Goal: Information Seeking & Learning: Learn about a topic

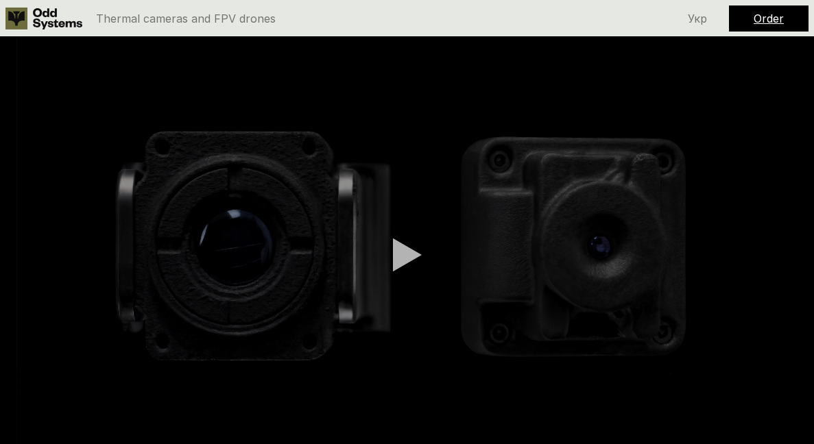
scroll to position [488, 0]
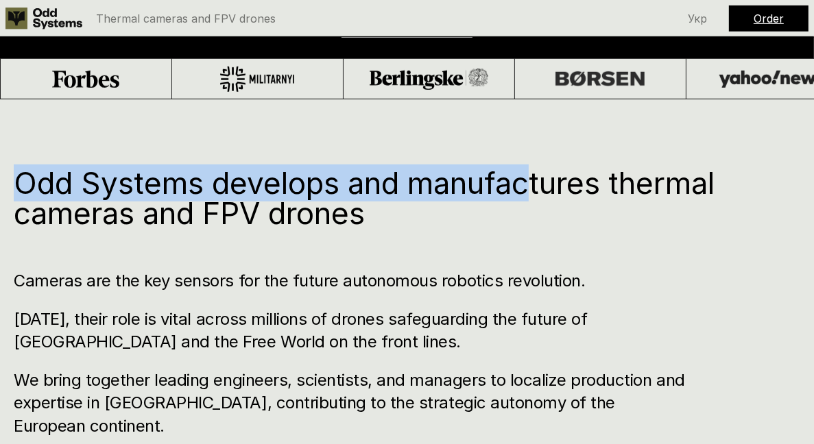
drag, startPoint x: 0, startPoint y: 0, endPoint x: 541, endPoint y: 202, distance: 576.9
click at [541, 202] on h1 "Odd Systems develops and manufactures thermal cameras and FPV drones" at bounding box center [380, 198] width 732 height 60
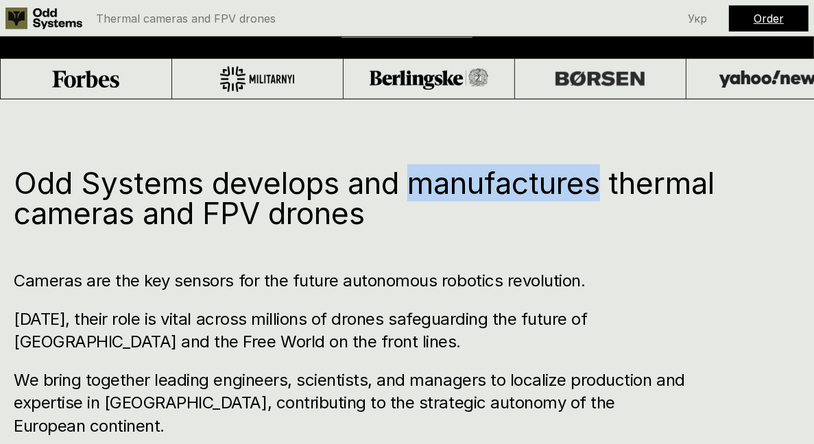
drag, startPoint x: 541, startPoint y: 202, endPoint x: 529, endPoint y: 180, distance: 24.9
click at [529, 180] on h1 "Odd Systems develops and manufactures thermal cameras and FPV drones" at bounding box center [380, 198] width 732 height 60
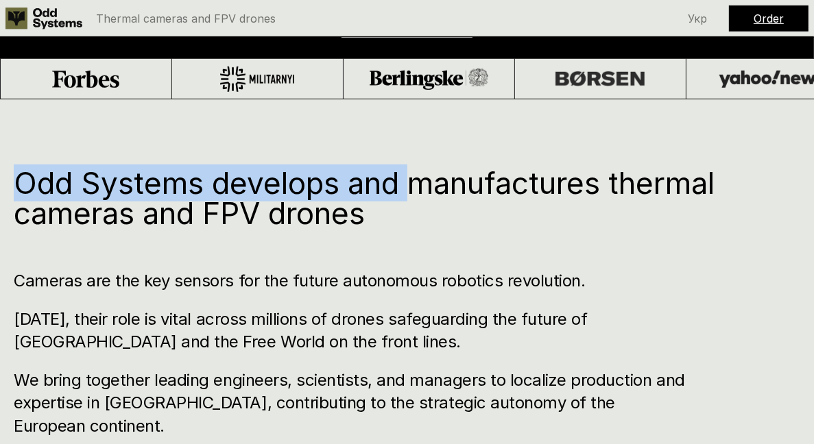
drag, startPoint x: 529, startPoint y: 180, endPoint x: 532, endPoint y: 213, distance: 33.0
click at [532, 213] on h1 "Odd Systems develops and manufactures thermal cameras and FPV drones" at bounding box center [380, 198] width 732 height 60
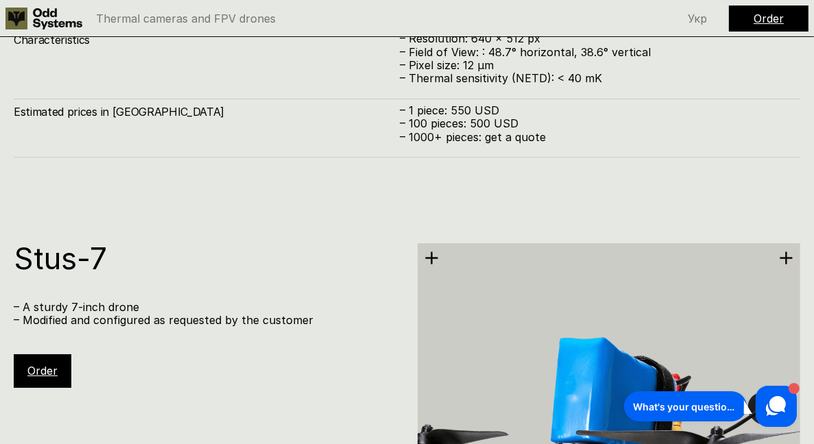
scroll to position [3799, 0]
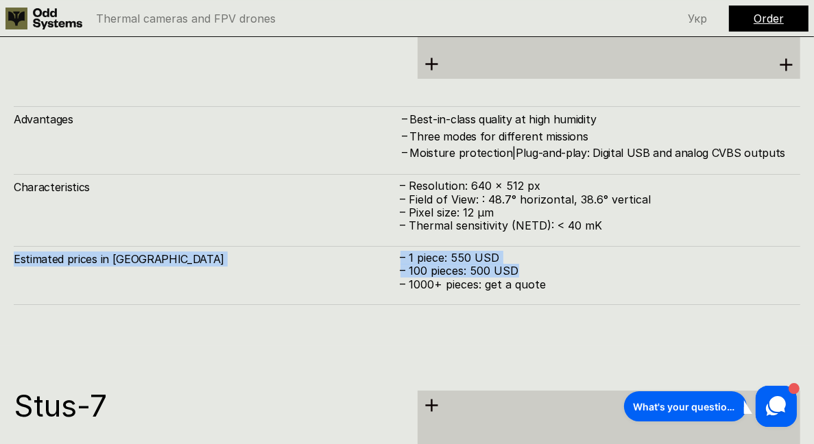
drag, startPoint x: 532, startPoint y: 213, endPoint x: 545, endPoint y: 275, distance: 63.9
click at [545, 275] on div "Advantages – Best-in-class quality at high humidity – Three modes for different…" at bounding box center [407, 205] width 787 height 199
click at [545, 275] on div "Estimated prices in [GEOGRAPHIC_DATA] – 1 piece: 550 USD – 100 pieces: 500 USD …" at bounding box center [407, 275] width 787 height 59
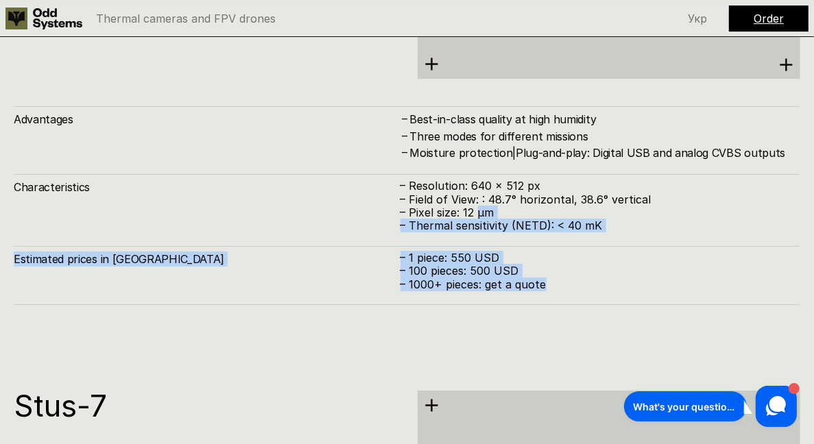
drag, startPoint x: 545, startPoint y: 275, endPoint x: 534, endPoint y: 184, distance: 92.0
click at [534, 184] on div "Advantages – Best-in-class quality at high humidity – Three modes for different…" at bounding box center [407, 205] width 787 height 199
click at [534, 206] on p "– Pixel size: 12 µm" at bounding box center [594, 212] width 387 height 13
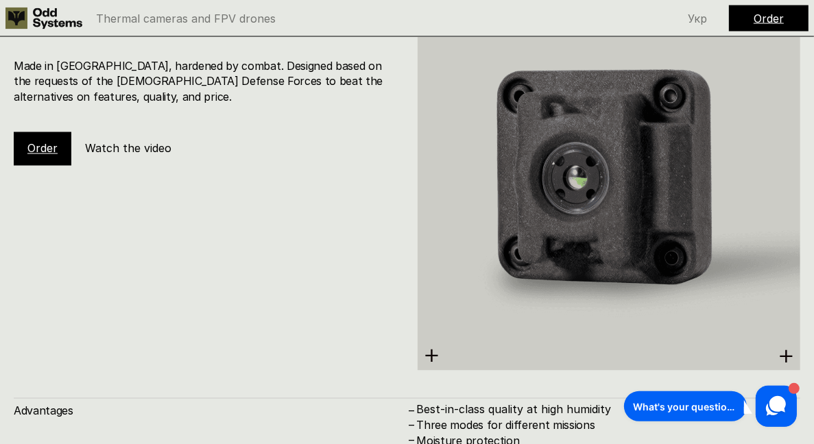
scroll to position [2183, 0]
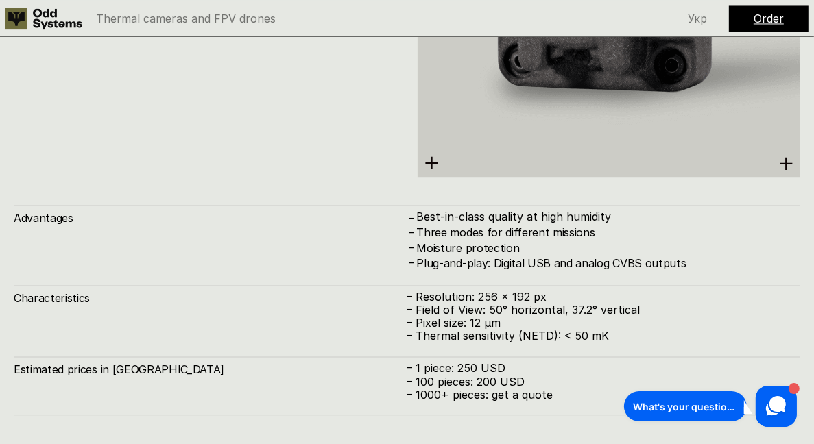
click at [473, 205] on div "Advantages – Best-in-class quality at high humidity – Three modes for different…" at bounding box center [407, 238] width 787 height 66
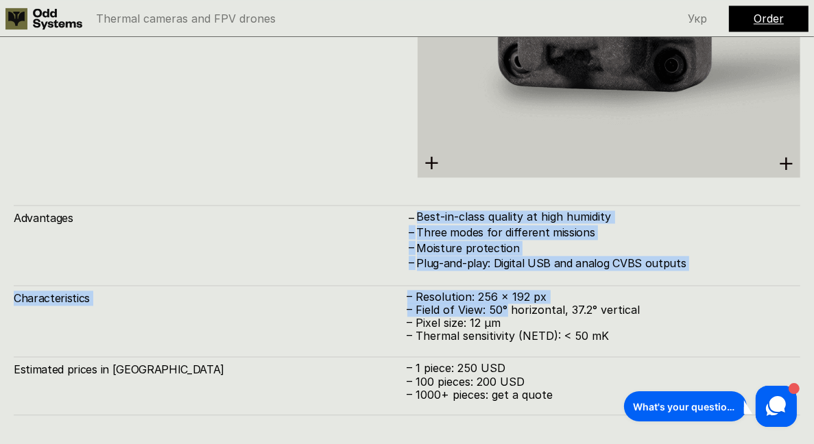
drag, startPoint x: 473, startPoint y: 186, endPoint x: 509, endPoint y: 289, distance: 108.9
click at [509, 289] on div "Advantages – Best-in-class quality at high humidity – Three modes for different…" at bounding box center [407, 310] width 787 height 211
click at [509, 304] on p "– Field of View: 50° horizontal, 37.2° vertical" at bounding box center [604, 310] width 394 height 13
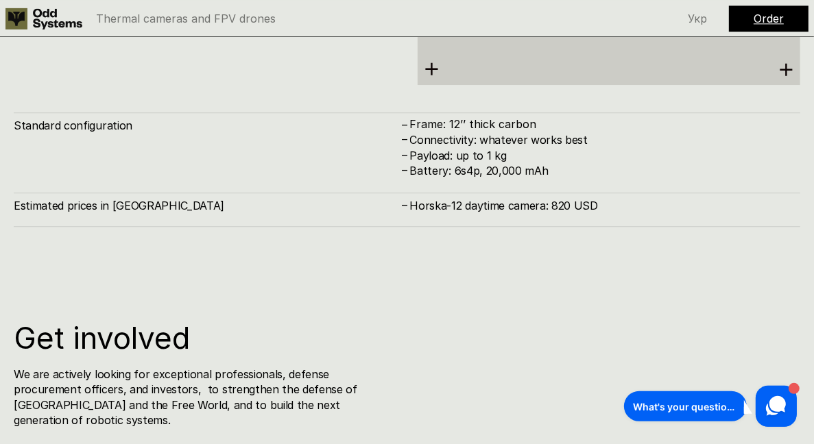
scroll to position [6593, 0]
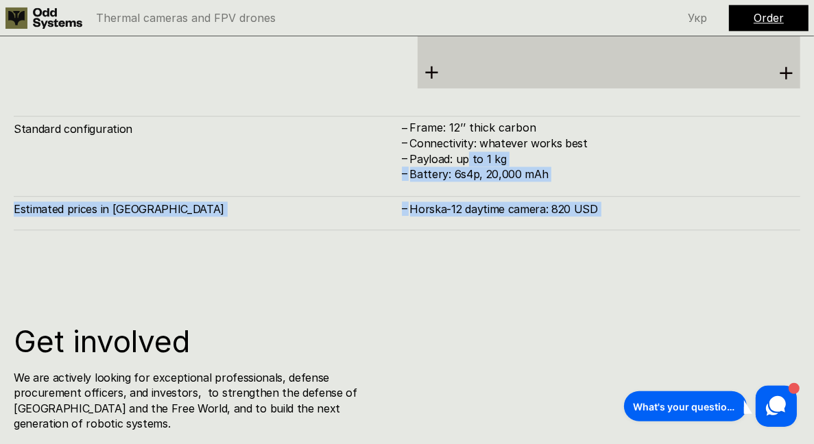
drag, startPoint x: 509, startPoint y: 289, endPoint x: 467, endPoint y: 141, distance: 154.0
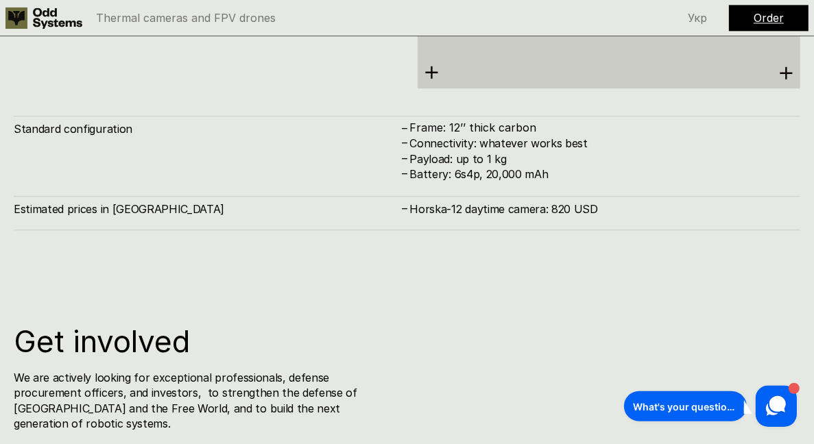
click at [467, 152] on h4 "Payload: up to 1 kg" at bounding box center [598, 159] width 377 height 15
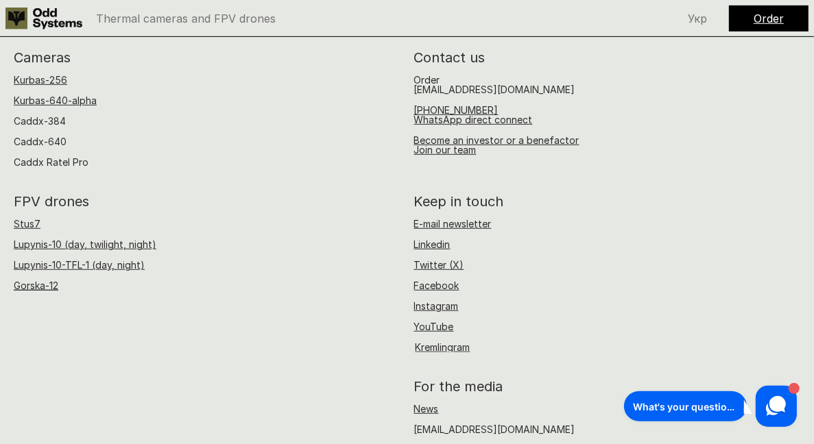
scroll to position [8927, 0]
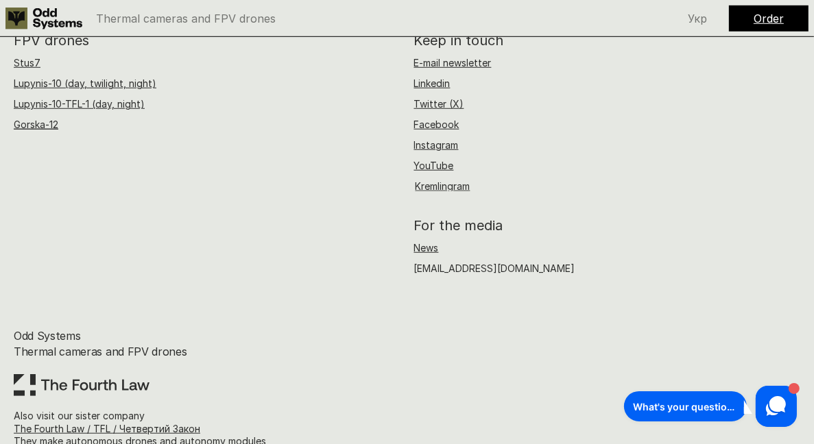
drag, startPoint x: 112, startPoint y: 328, endPoint x: 115, endPoint y: 306, distance: 22.0
click at [115, 329] on h4 "Odd Systems Thermal cameras and FPV drones" at bounding box center [169, 352] width 311 height 46
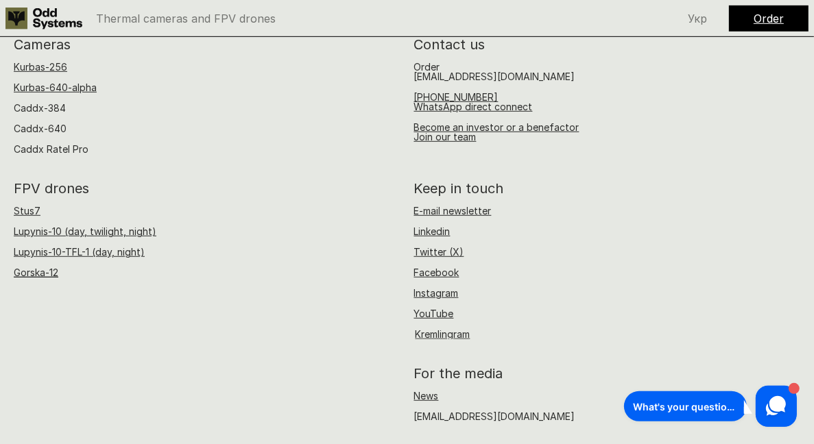
scroll to position [8665, 0]
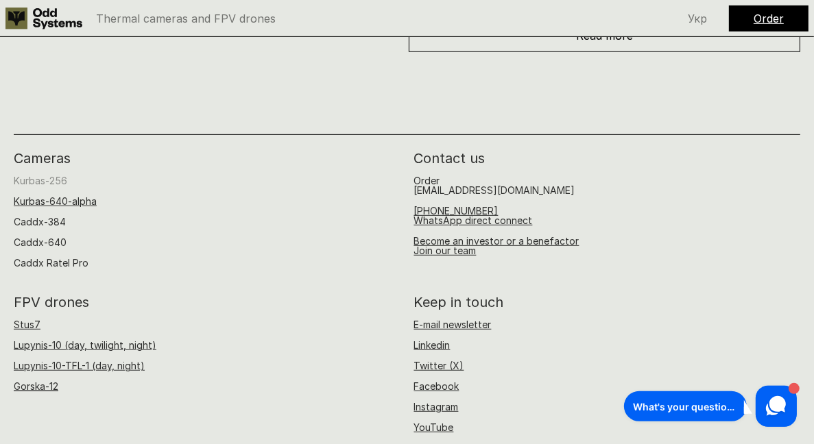
click at [32, 175] on link "Kurbas-256" at bounding box center [41, 181] width 54 height 12
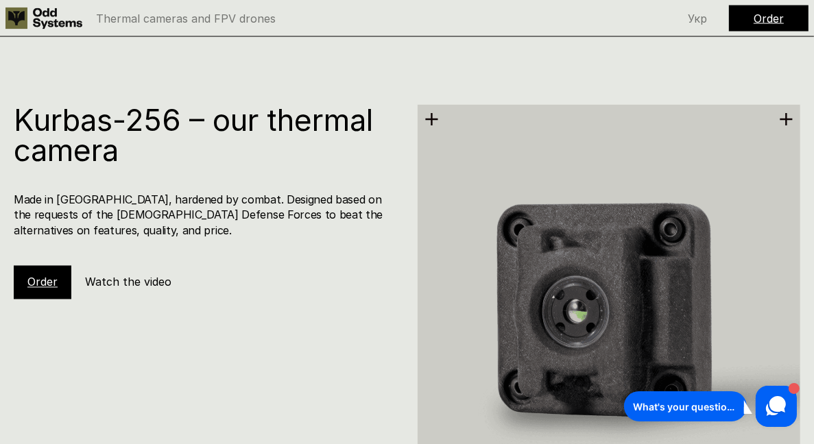
scroll to position [1855, 0]
click at [152, 193] on h4 "Made in [GEOGRAPHIC_DATA], hardened by combat. Designed based on the requests o…" at bounding box center [205, 216] width 383 height 46
drag, startPoint x: 152, startPoint y: 174, endPoint x: 200, endPoint y: 202, distance: 56.0
click at [200, 202] on h4 "Made in [GEOGRAPHIC_DATA], hardened by combat. Designed based on the requests o…" at bounding box center [205, 216] width 383 height 46
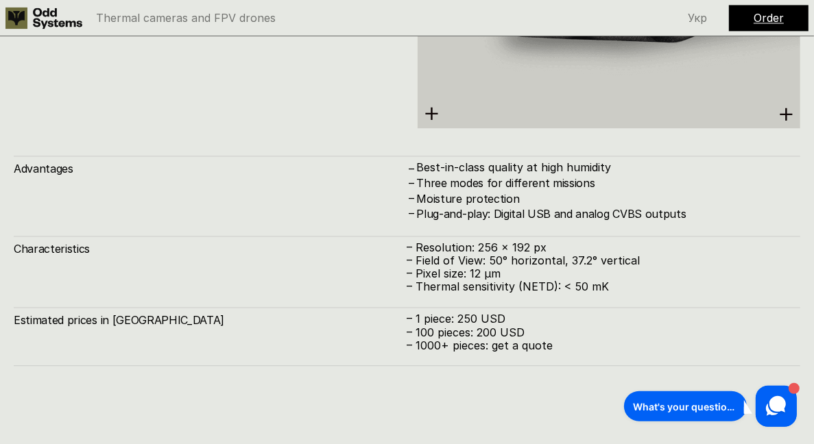
scroll to position [2277, 0]
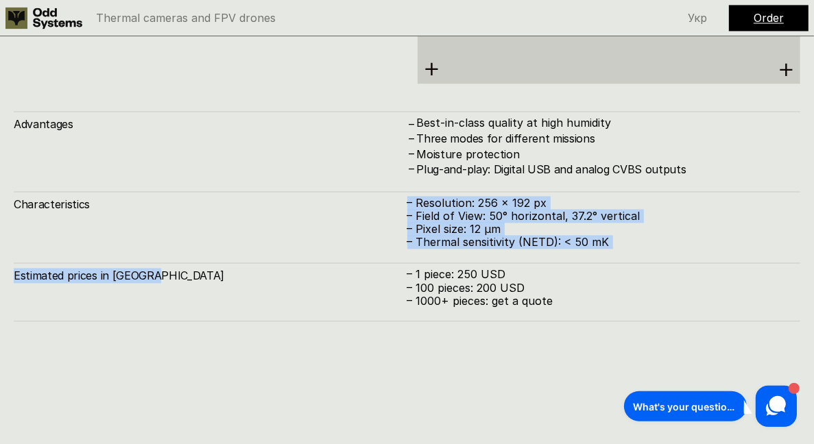
drag, startPoint x: 200, startPoint y: 202, endPoint x: 250, endPoint y: 271, distance: 85.3
click at [250, 271] on div "Advantages – Best-in-class quality at high humidity – Three modes for different…" at bounding box center [407, 217] width 787 height 211
click at [250, 271] on div "Estimated prices in [GEOGRAPHIC_DATA] – 1 piece: 250 USD – 100 pieces: 200 USD …" at bounding box center [407, 292] width 787 height 59
drag, startPoint x: 250, startPoint y: 271, endPoint x: 221, endPoint y: 171, distance: 104.4
click at [221, 171] on div "Advantages – Best-in-class quality at high humidity – Three modes for different…" at bounding box center [407, 217] width 787 height 211
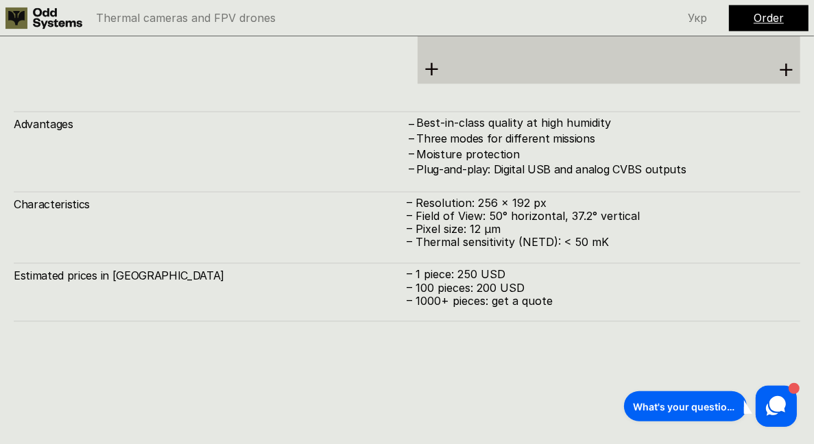
click at [221, 192] on div "Characteristics – Resolution: 256 x 192 px – Field of View: 50° horizontal, 37.…" at bounding box center [407, 221] width 787 height 58
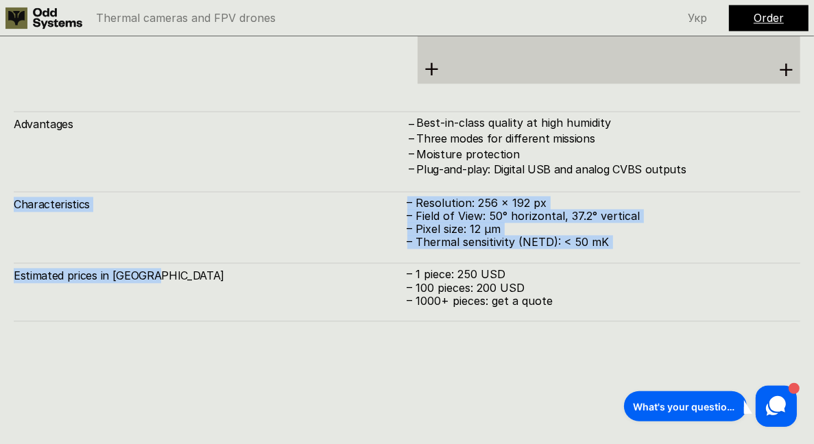
drag, startPoint x: 221, startPoint y: 171, endPoint x: 303, endPoint y: 266, distance: 125.5
click at [303, 266] on div "Advantages – Best-in-class quality at high humidity – Three modes for different…" at bounding box center [407, 217] width 787 height 211
click at [303, 266] on div "Estimated prices in [GEOGRAPHIC_DATA] – 1 piece: 250 USD – 100 pieces: 200 USD …" at bounding box center [407, 292] width 787 height 59
drag, startPoint x: 303, startPoint y: 266, endPoint x: 275, endPoint y: 194, distance: 77.1
click at [275, 194] on div "Advantages – Best-in-class quality at high humidity – Three modes for different…" at bounding box center [407, 217] width 787 height 211
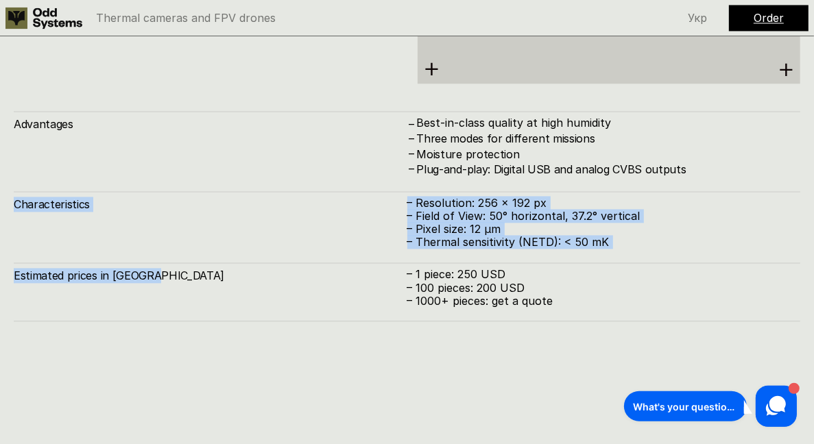
click at [275, 194] on div "Characteristics – Resolution: 256 x 192 px – Field of View: 50° horizontal, 37.…" at bounding box center [407, 221] width 787 height 58
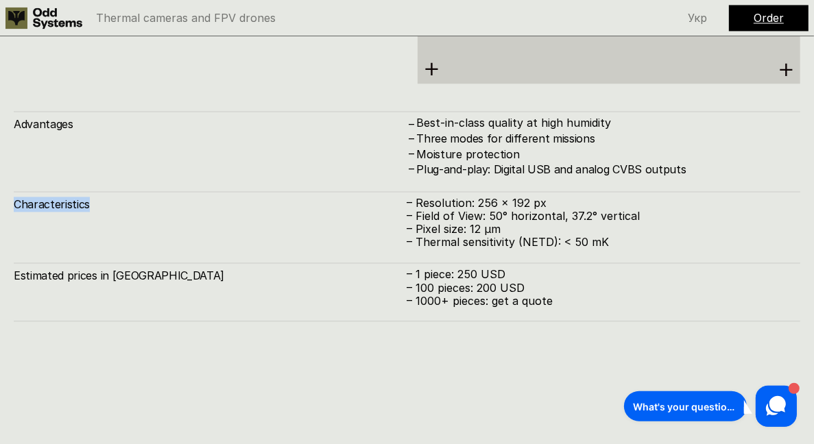
drag, startPoint x: 275, startPoint y: 194, endPoint x: 414, endPoint y: 248, distance: 149.2
click at [414, 248] on div "Advantages – Best-in-class quality at high humidity – Three modes for different…" at bounding box center [407, 217] width 787 height 211
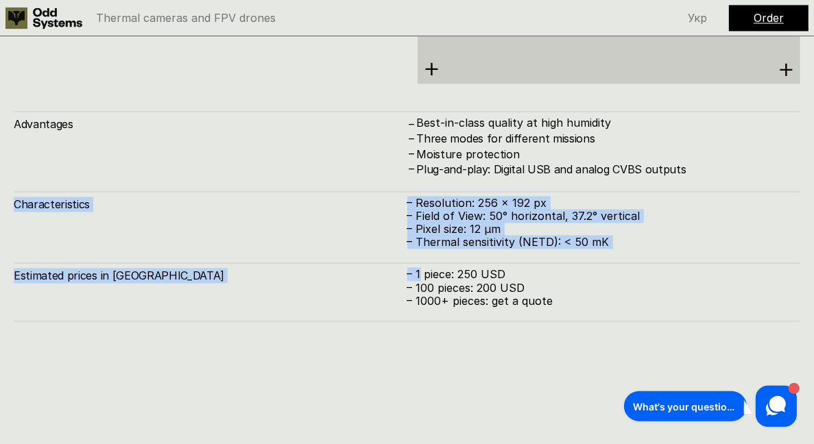
click at [414, 269] on p "– 1 piece: 250 USD" at bounding box center [604, 275] width 394 height 13
drag, startPoint x: 414, startPoint y: 248, endPoint x: 392, endPoint y: 197, distance: 55.3
click at [392, 197] on div "Advantages – Best-in-class quality at high humidity – Three modes for different…" at bounding box center [407, 217] width 787 height 211
click at [392, 197] on div "Characteristics – Resolution: 256 x 192 px – Field of View: 50° horizontal, 37.…" at bounding box center [407, 221] width 787 height 58
drag, startPoint x: 392, startPoint y: 197, endPoint x: 545, endPoint y: 249, distance: 161.0
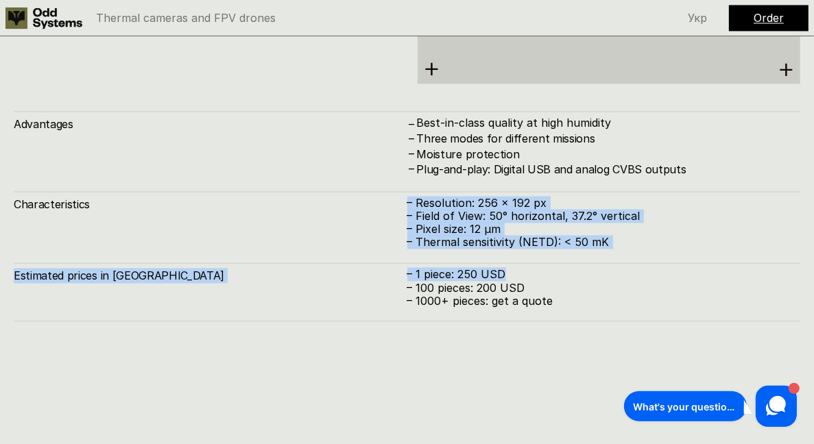
click at [545, 249] on div "Advantages – Best-in-class quality at high humidity – Three modes for different…" at bounding box center [407, 217] width 787 height 211
click at [545, 269] on p "– 1 piece: 250 USD" at bounding box center [604, 275] width 394 height 13
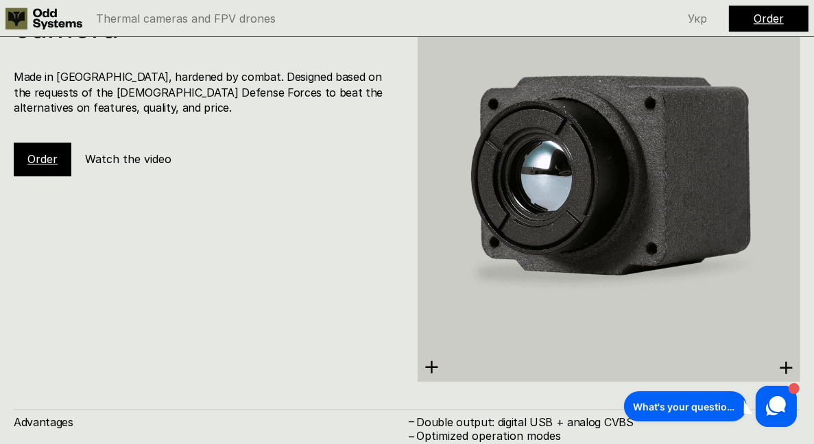
scroll to position [3022, 0]
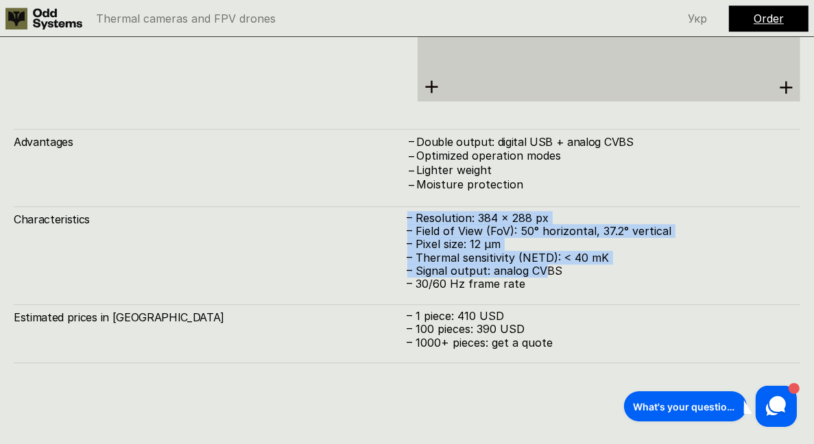
drag, startPoint x: 545, startPoint y: 249, endPoint x: 518, endPoint y: 178, distance: 76.2
click at [518, 178] on div "Advantages – Double output: digital USB + analog CVBS – Optimized operation mod…" at bounding box center [407, 246] width 787 height 235
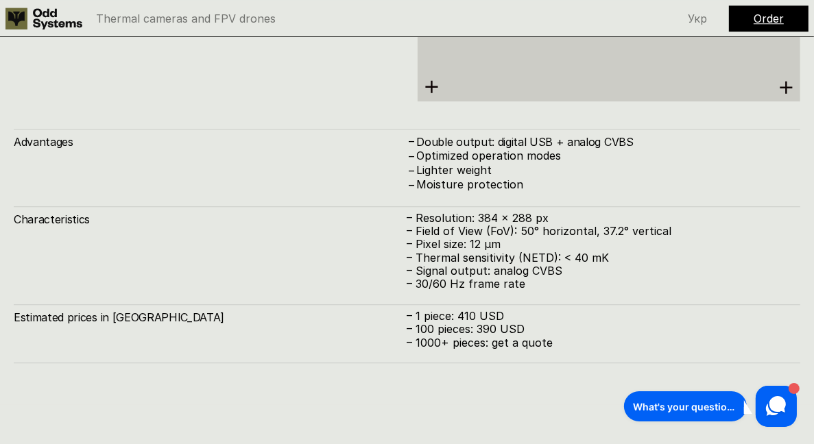
click at [518, 178] on div "Advantages – Double output: digital USB + analog CVBS – Optimized operation mod…" at bounding box center [407, 246] width 787 height 235
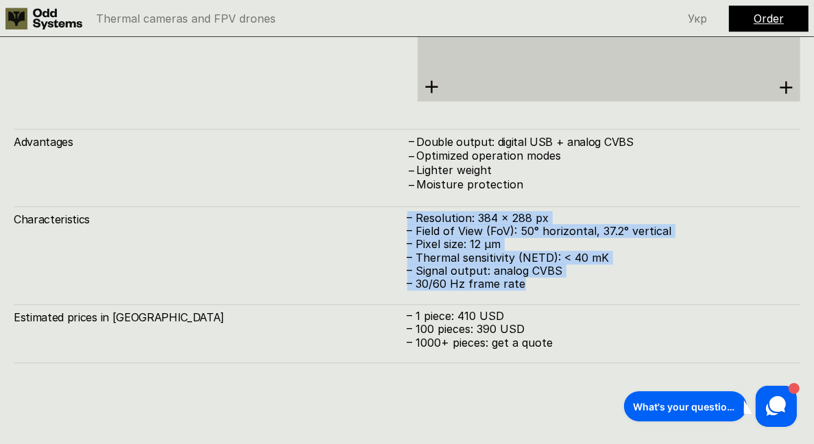
drag, startPoint x: 518, startPoint y: 178, endPoint x: 551, endPoint y: 274, distance: 101.5
click at [551, 274] on div "Advantages – Double output: digital USB + analog CVBS – Optimized operation mod…" at bounding box center [407, 246] width 787 height 235
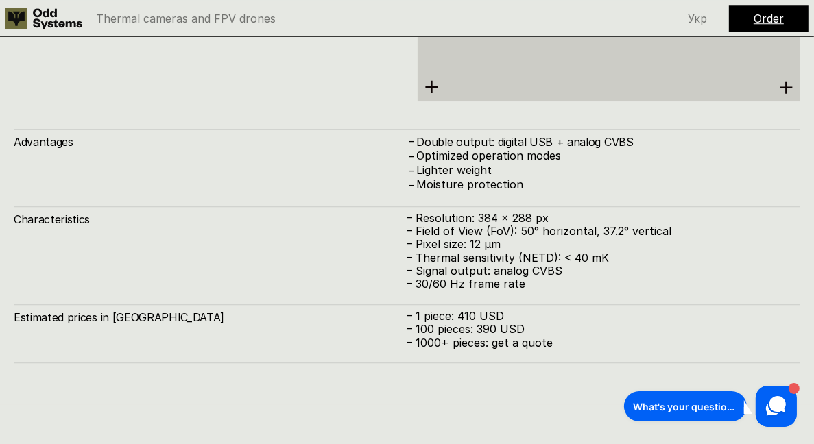
click at [551, 274] on div "Advantages – Double output: digital USB + analog CVBS – Optimized operation mod…" at bounding box center [407, 246] width 787 height 235
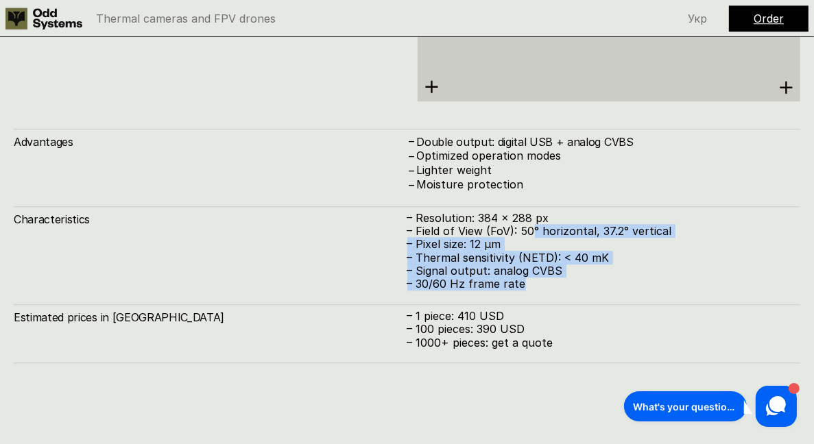
drag, startPoint x: 551, startPoint y: 274, endPoint x: 522, endPoint y: 191, distance: 87.9
click at [522, 191] on div "Advantages – Double output: digital USB + analog CVBS – Optimized operation mod…" at bounding box center [407, 246] width 787 height 235
click at [522, 212] on p "– Resolution: 384 x 288 px" at bounding box center [604, 218] width 394 height 13
drag, startPoint x: 522, startPoint y: 191, endPoint x: 546, endPoint y: 248, distance: 61.8
click at [546, 248] on div "– Resolution: 384 x 288 px – Field of View (FoV): 50° horizontal, 37.2° vertica…" at bounding box center [604, 251] width 394 height 79
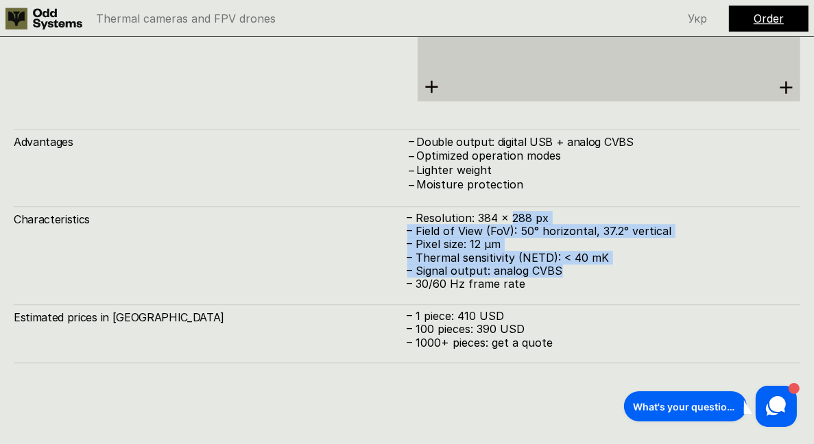
click at [546, 265] on p "– Signal output: analog CVBS" at bounding box center [604, 271] width 394 height 13
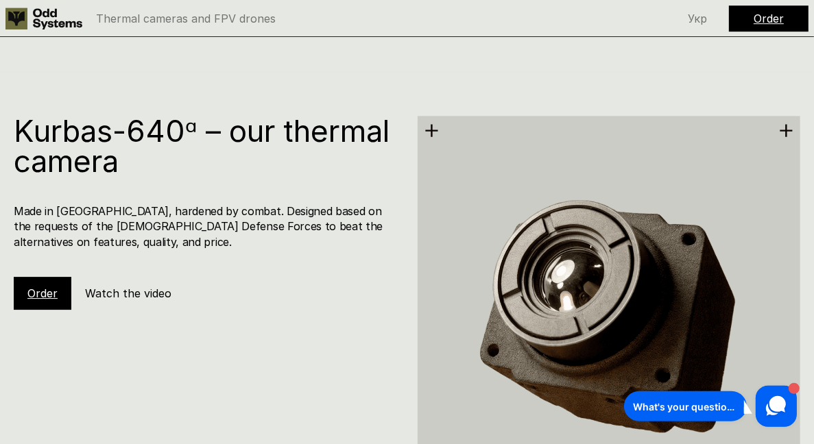
scroll to position [3367, 0]
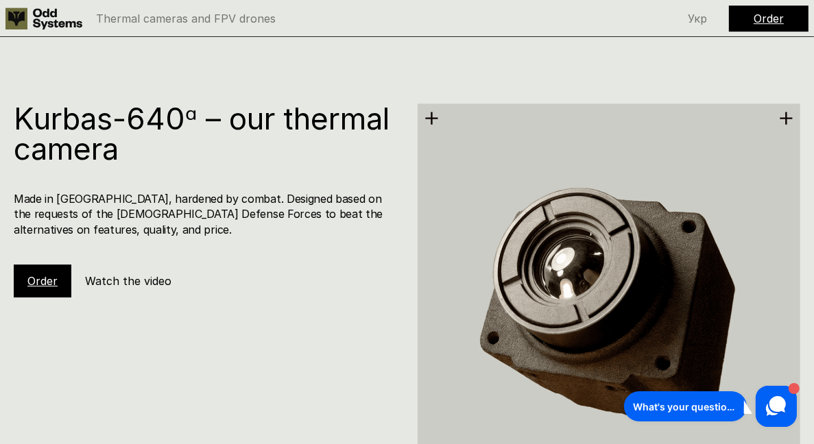
click at [239, 104] on h1 "Kurbas-640ᵅ – our thermal camera" at bounding box center [205, 134] width 383 height 60
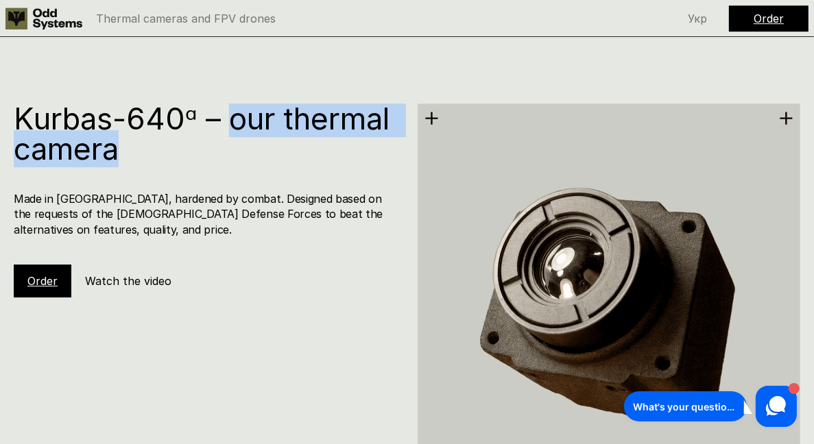
drag, startPoint x: 239, startPoint y: 84, endPoint x: 314, endPoint y: 180, distance: 122.1
click at [314, 180] on div "Kurbas-640ᵅ – our thermal camera Made in [GEOGRAPHIC_DATA], hardened by combat.…" at bounding box center [212, 201] width 397 height 195
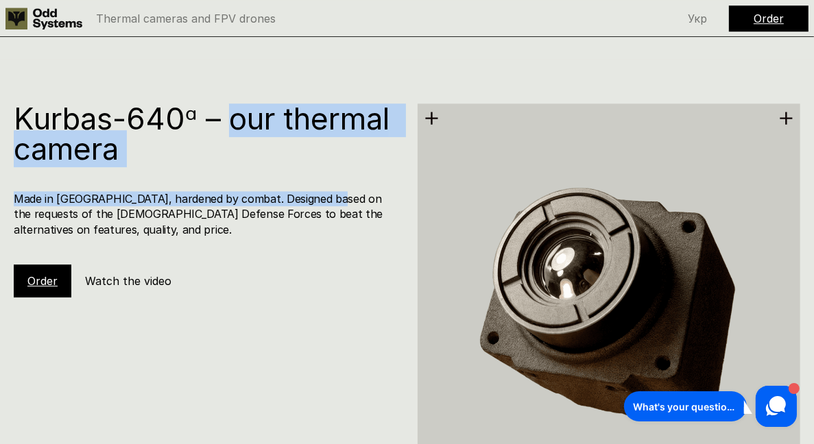
click at [314, 191] on h4 "Made in [GEOGRAPHIC_DATA], hardened by combat. Designed based on the requests o…" at bounding box center [205, 214] width 383 height 46
drag, startPoint x: 314, startPoint y: 180, endPoint x: 246, endPoint y: 75, distance: 125.6
click at [246, 191] on div "Made in [GEOGRAPHIC_DATA], hardened by combat. Designed based on the requests o…" at bounding box center [205, 214] width 383 height 46
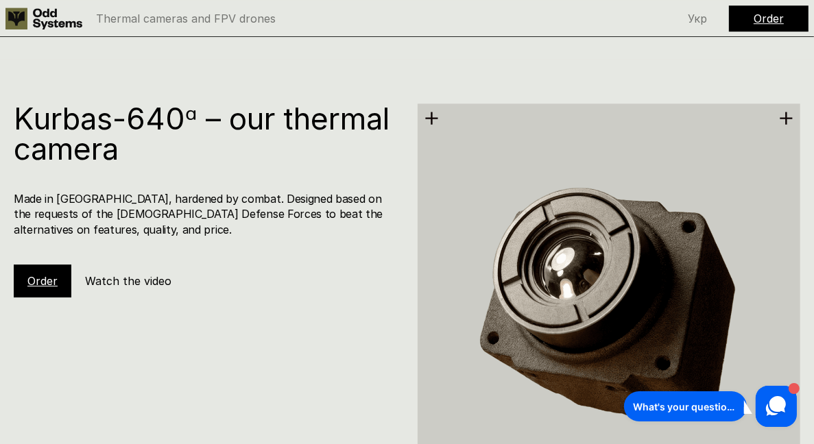
click at [246, 75] on div "Kurbas-640ᵅ – our thermal camera Made in [GEOGRAPHIC_DATA], hardened by combat.…" at bounding box center [407, 419] width 814 height 720
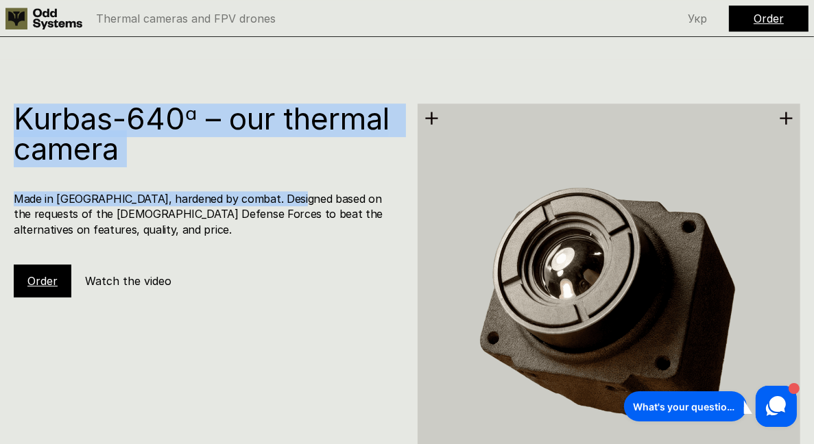
drag, startPoint x: 246, startPoint y: 75, endPoint x: 296, endPoint y: 200, distance: 134.5
click at [296, 200] on div "Kurbas-640ᵅ – our thermal camera Made in [GEOGRAPHIC_DATA], hardened by combat.…" at bounding box center [407, 419] width 814 height 720
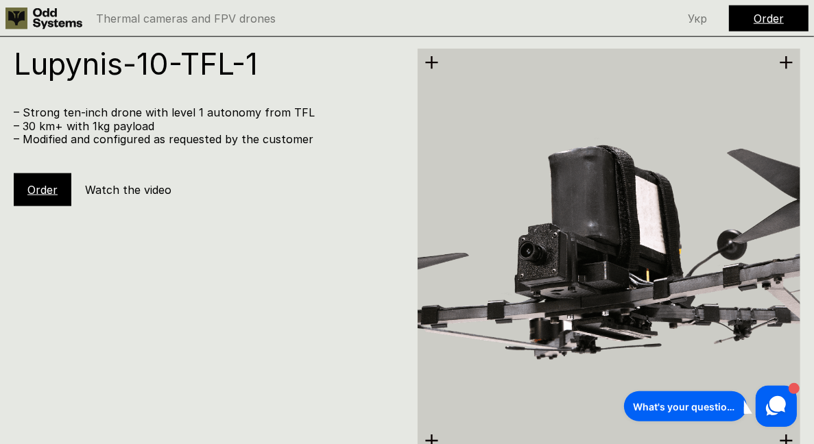
scroll to position [5438, 0]
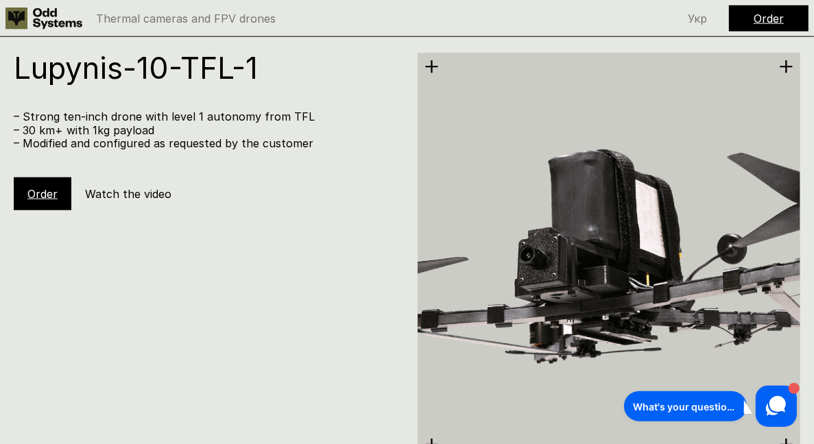
click at [241, 110] on p "– Strong ten-inch drone with level 1 autonomy from TFL" at bounding box center [205, 116] width 383 height 13
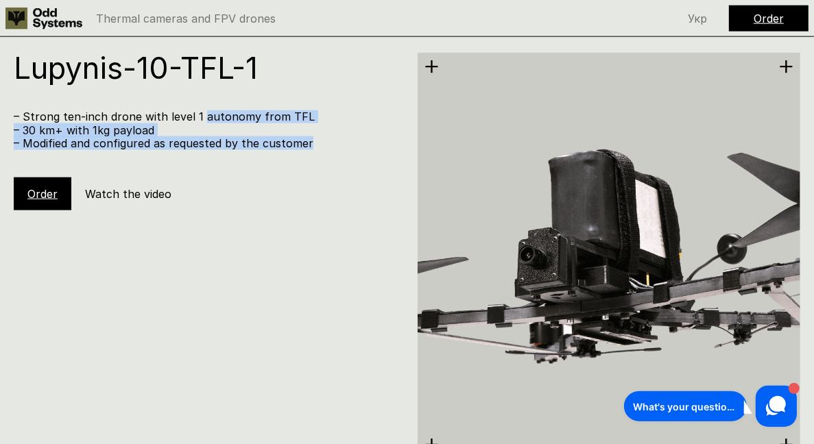
drag, startPoint x: 241, startPoint y: 88, endPoint x: 275, endPoint y: 134, distance: 56.4
click at [275, 134] on div "– Strong ten-inch drone with level 1 autonomy from TFL – 30 km+ with 1kg payloa…" at bounding box center [205, 130] width 383 height 40
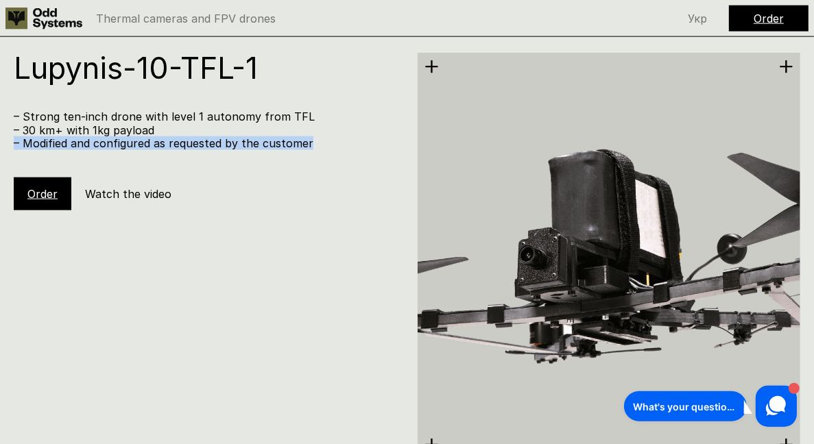
drag, startPoint x: 275, startPoint y: 134, endPoint x: 256, endPoint y: 87, distance: 50.4
click at [256, 87] on div "Lupynis-10-TFL-1 – Strong ten-inch drone with level 1 autonomy from TFL – 30 km…" at bounding box center [212, 132] width 397 height 158
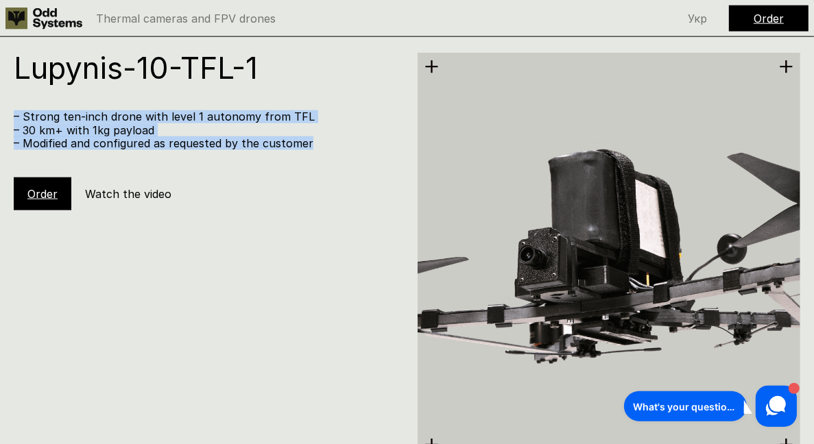
drag, startPoint x: 256, startPoint y: 87, endPoint x: 268, endPoint y: 129, distance: 43.6
click at [268, 129] on div "Lupynis-10-TFL-1 – Strong ten-inch drone with level 1 autonomy from TFL – 30 km…" at bounding box center [212, 132] width 397 height 158
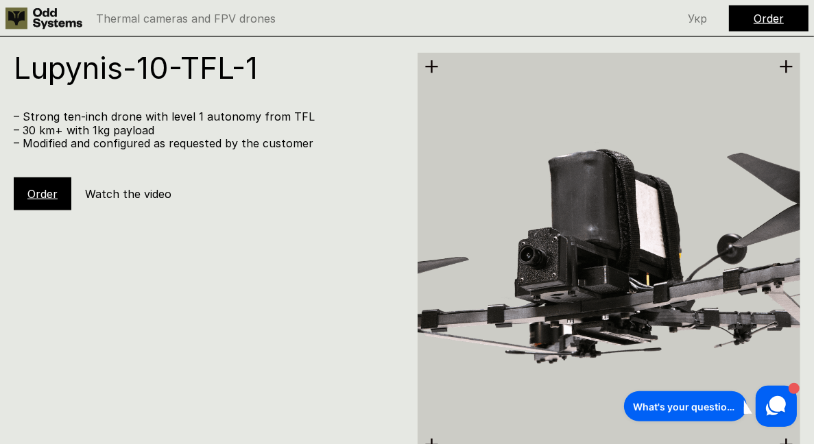
click at [268, 129] on div "Lupynis-10-TFL-1 – Strong ten-inch drone with level 1 autonomy from TFL – 30 km…" at bounding box center [212, 132] width 397 height 158
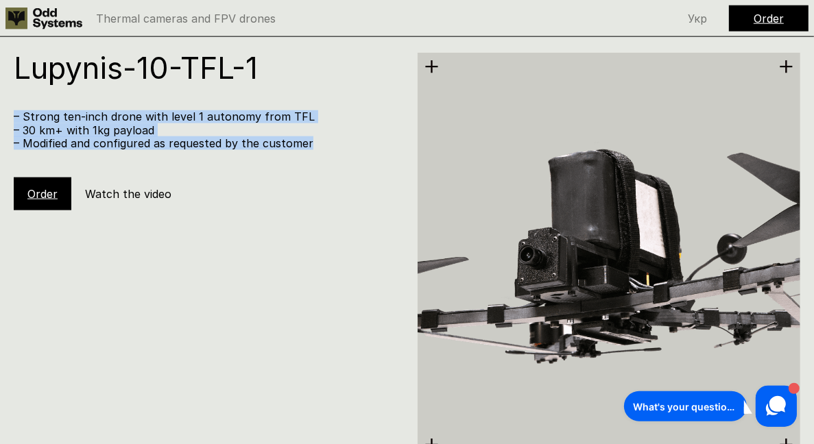
drag, startPoint x: 268, startPoint y: 129, endPoint x: 256, endPoint y: 73, distance: 57.6
click at [256, 73] on div "Lupynis-10-TFL-1 – Strong ten-inch drone with level 1 autonomy from TFL – 30 km…" at bounding box center [212, 132] width 397 height 158
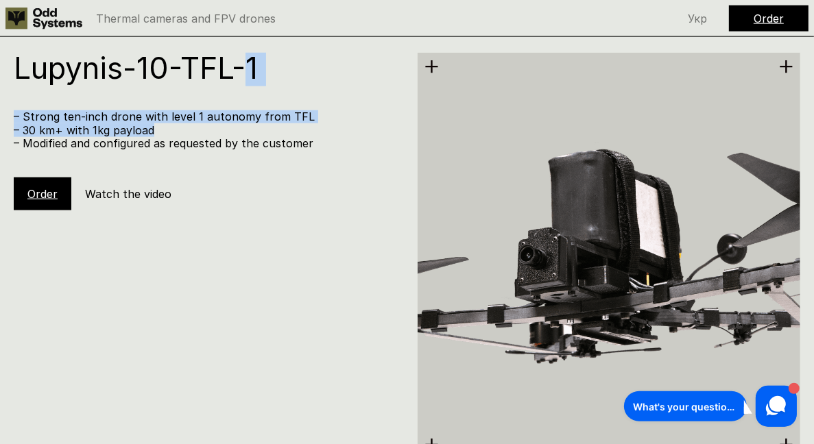
drag, startPoint x: 256, startPoint y: 73, endPoint x: 270, endPoint y: 128, distance: 57.4
click at [270, 128] on div "Lupynis-10-TFL-1 – Strong ten-inch drone with level 1 autonomy from TFL – 30 km…" at bounding box center [212, 132] width 397 height 158
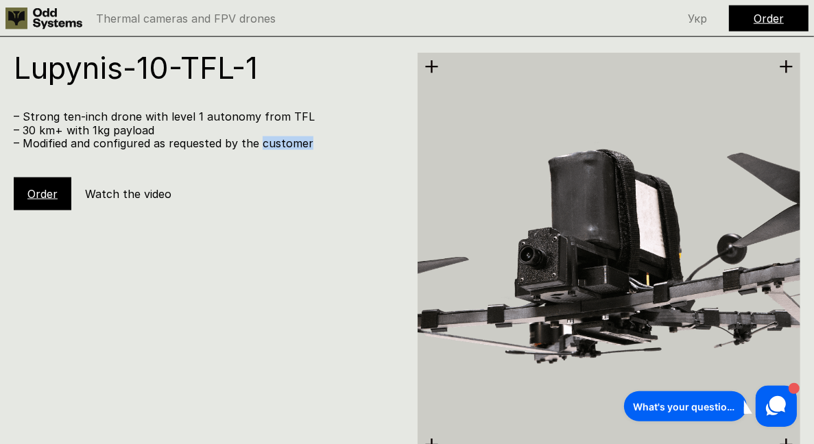
drag, startPoint x: 270, startPoint y: 128, endPoint x: 270, endPoint y: 146, distance: 17.8
click at [270, 146] on div "Lupynis-10-TFL-1 – Strong ten-inch drone with level 1 autonomy from TFL – 30 km…" at bounding box center [212, 132] width 397 height 158
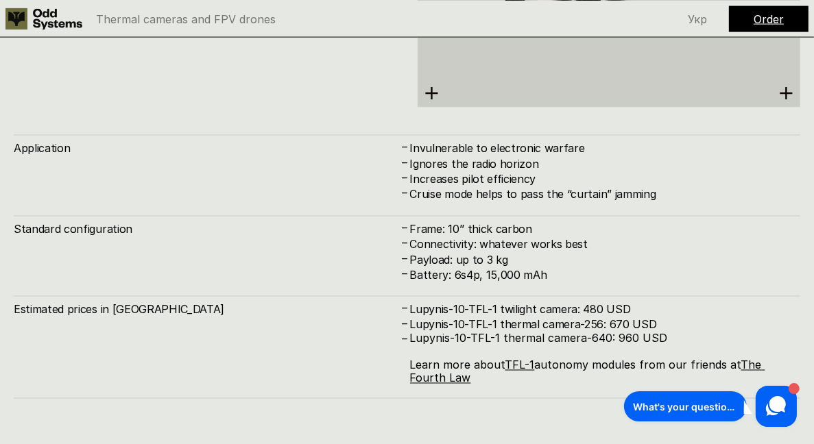
click at [270, 146] on div "Application – Invulnerable to electronic warfare – Ignores the radio horizon – …" at bounding box center [407, 167] width 787 height 67
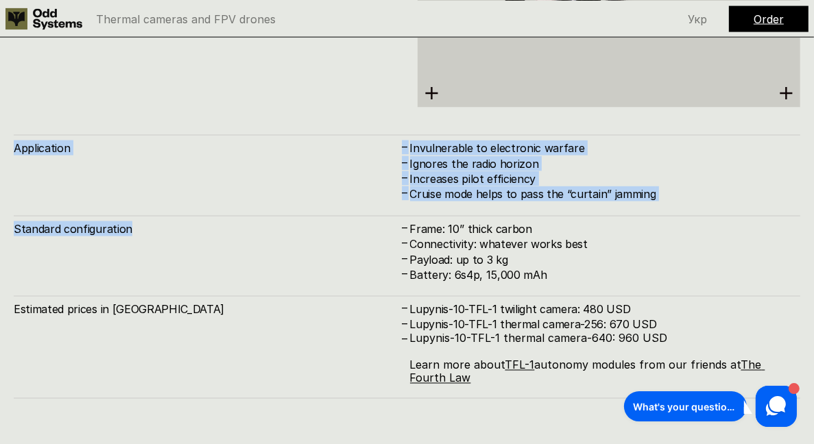
drag, startPoint x: 270, startPoint y: 146, endPoint x: 328, endPoint y: 235, distance: 105.6
click at [328, 235] on div "Application – Invulnerable to electronic warfare – Ignores the radio horizon – …" at bounding box center [407, 266] width 787 height 264
click at [328, 235] on div "Standard configuration – Frame: 10’’ thick carbon – Connectivity: whatever work…" at bounding box center [407, 248] width 787 height 67
drag, startPoint x: 328, startPoint y: 235, endPoint x: 353, endPoint y: 154, distance: 84.0
click at [353, 154] on div "Application – Invulnerable to electronic warfare – Ignores the radio horizon – …" at bounding box center [407, 266] width 787 height 264
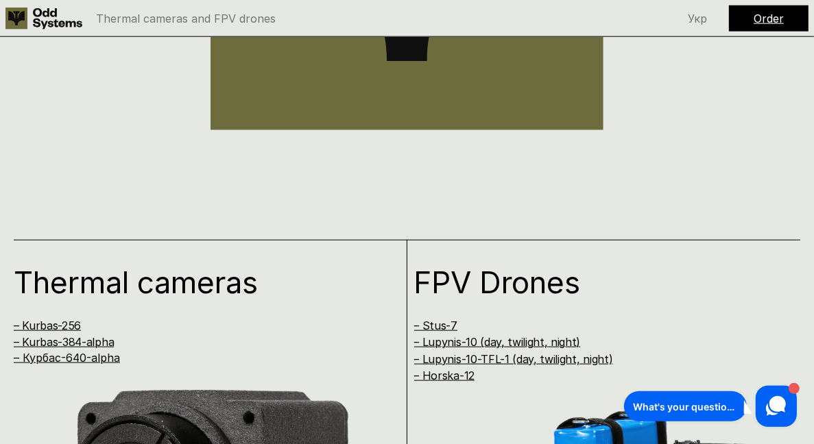
scroll to position [0, 0]
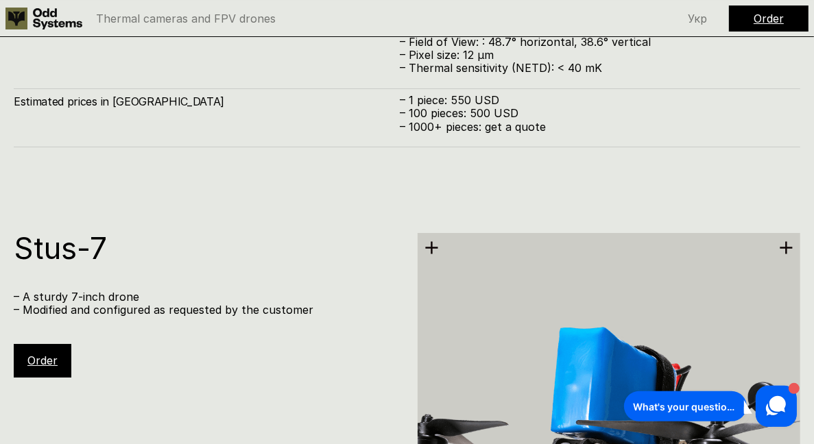
scroll to position [3959, 0]
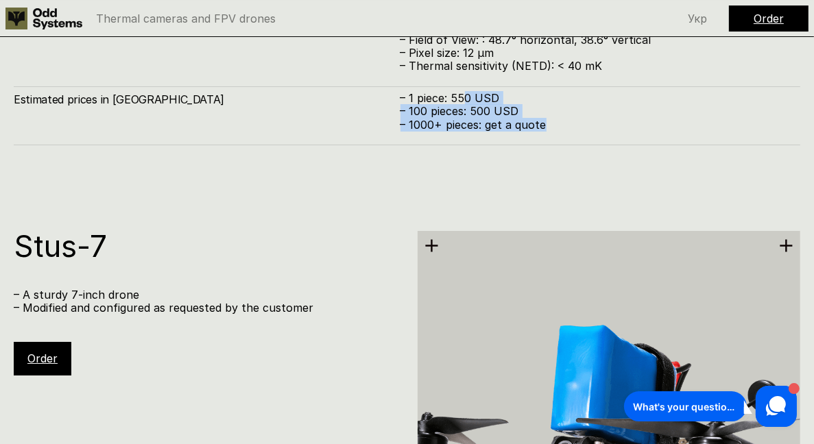
drag, startPoint x: 490, startPoint y: 112, endPoint x: 464, endPoint y: 76, distance: 45.1
click at [464, 86] on div "Estimated prices in [GEOGRAPHIC_DATA] – 1 piece: 550 USD – 100 pieces: 500 USD …" at bounding box center [407, 115] width 787 height 59
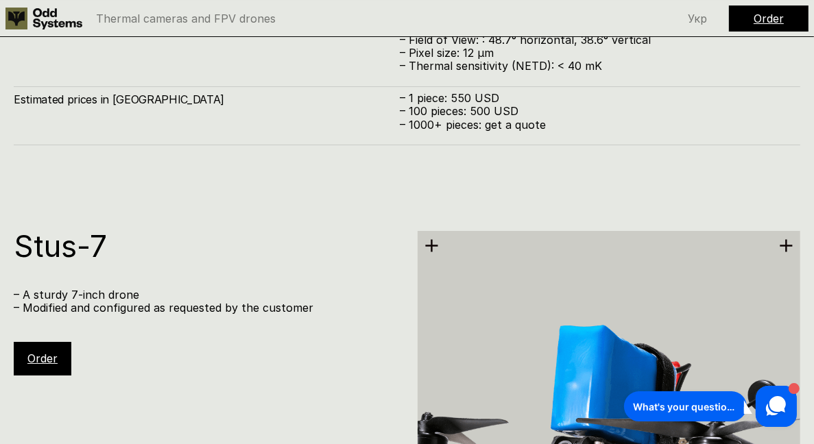
click at [464, 92] on p "– 1 piece: 550 USD" at bounding box center [594, 98] width 387 height 13
drag, startPoint x: 464, startPoint y: 76, endPoint x: 472, endPoint y: 97, distance: 22.8
click at [472, 97] on div "– 1 piece: 550 USD – 100 pieces: 500 USD – 1000+ pieces: get a quote" at bounding box center [594, 112] width 387 height 40
click at [472, 119] on p "– 1000+ pieces: get a quote" at bounding box center [594, 125] width 387 height 13
drag, startPoint x: 472, startPoint y: 97, endPoint x: 450, endPoint y: 64, distance: 40.1
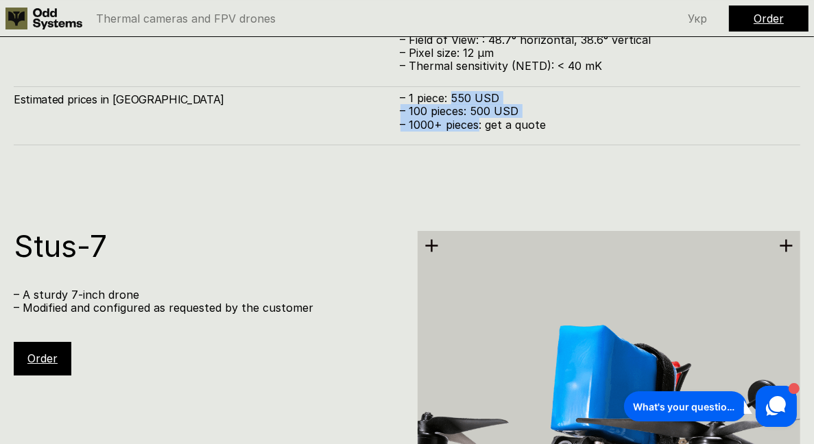
click at [450, 86] on div "Estimated prices in [GEOGRAPHIC_DATA] – 1 piece: 550 USD – 100 pieces: 500 USD …" at bounding box center [407, 115] width 787 height 59
drag, startPoint x: 450, startPoint y: 64, endPoint x: 472, endPoint y: 104, distance: 45.4
click at [472, 104] on div "Estimated prices in [GEOGRAPHIC_DATA] – 1 piece: 550 USD – 100 pieces: 500 USD …" at bounding box center [407, 115] width 787 height 59
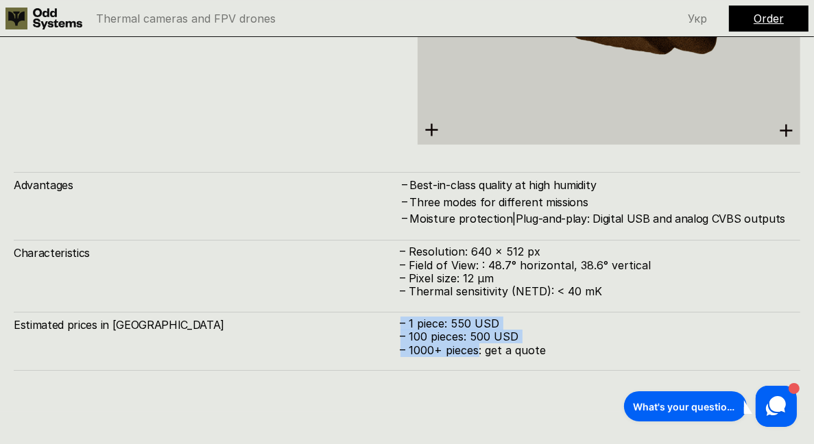
scroll to position [3736, 0]
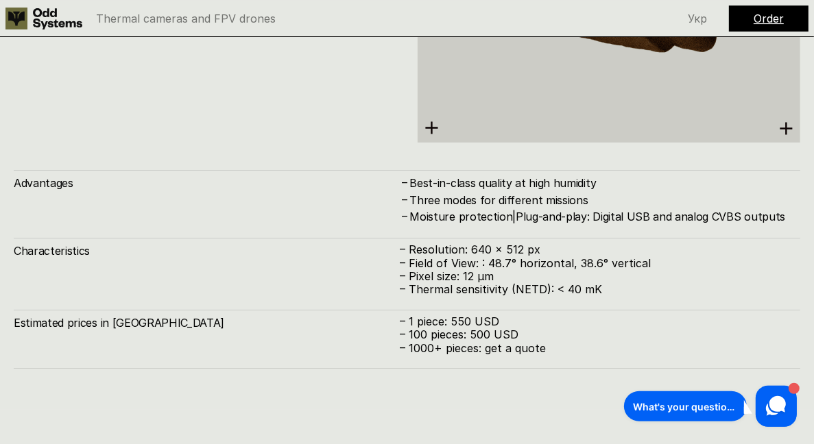
click at [453, 257] on p "– Field of View: : 48.7° horizontal, 38.6° vertical" at bounding box center [594, 263] width 387 height 13
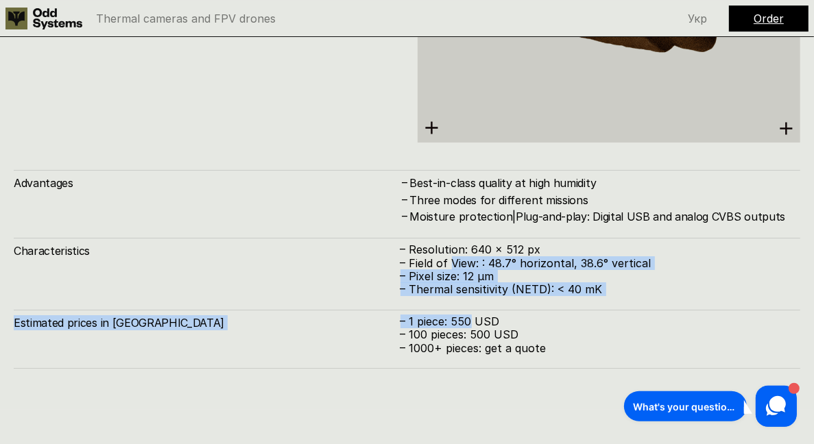
drag, startPoint x: 453, startPoint y: 241, endPoint x: 461, endPoint y: 309, distance: 69.0
click at [461, 309] on div "Advantages – Best-in-class quality at high humidity – Three modes for different…" at bounding box center [407, 269] width 787 height 199
click at [461, 329] on p "– 100 pieces: 500 USD" at bounding box center [594, 335] width 387 height 13
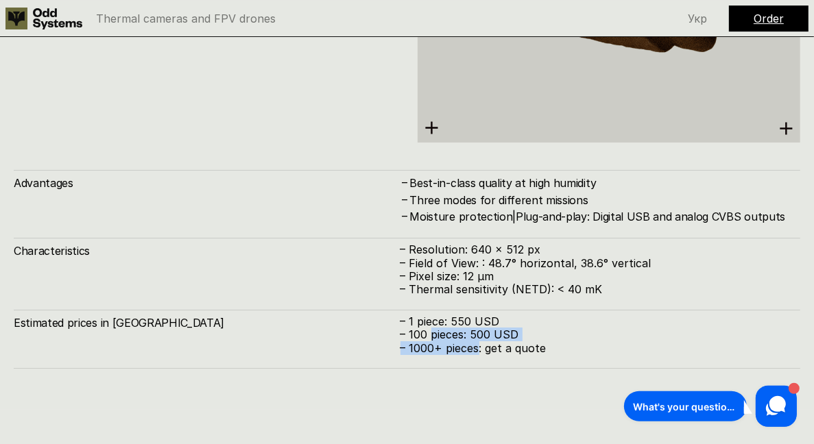
drag, startPoint x: 461, startPoint y: 309, endPoint x: 464, endPoint y: 333, distance: 23.6
click at [464, 333] on div "Estimated prices in [GEOGRAPHIC_DATA] – 1 piece: 550 USD – 100 pieces: 500 USD …" at bounding box center [407, 339] width 787 height 59
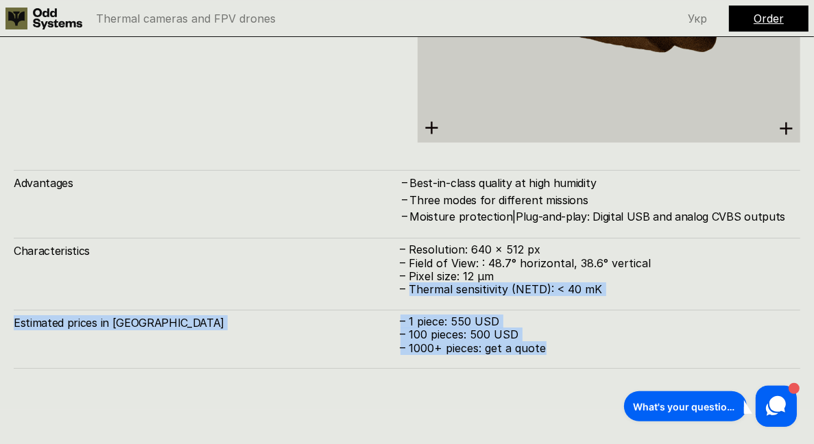
drag, startPoint x: 464, startPoint y: 333, endPoint x: 450, endPoint y: 266, distance: 68.1
click at [450, 266] on div "Advantages – Best-in-class quality at high humidity – Three modes for different…" at bounding box center [407, 269] width 787 height 199
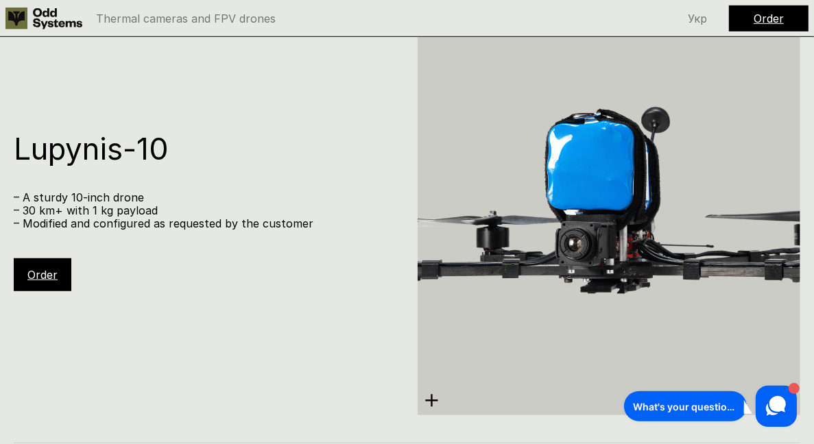
scroll to position [5736, 0]
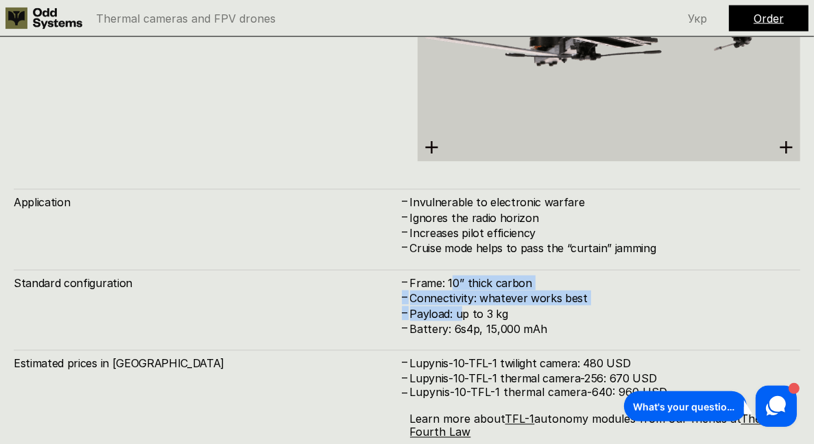
drag, startPoint x: 450, startPoint y: 266, endPoint x: 468, endPoint y: 316, distance: 52.5
click at [468, 291] on div "Frame: 10’’ thick carbon" at bounding box center [598, 283] width 377 height 15
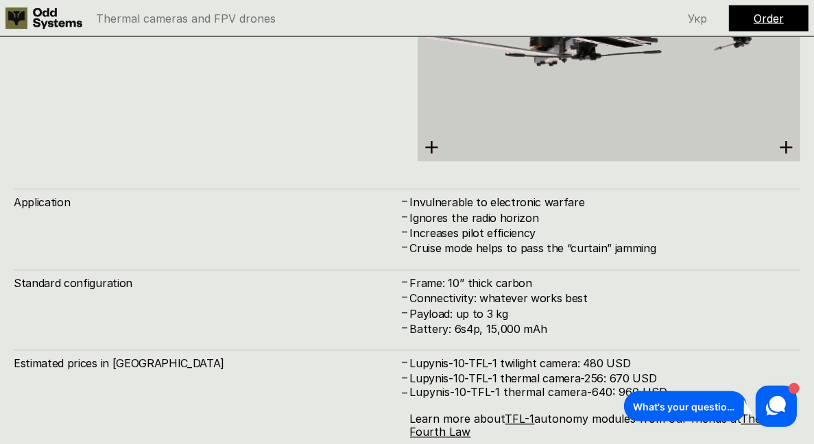
click at [468, 316] on div "Application – Invulnerable to electronic warfare – Ignores the radio horizon – …" at bounding box center [407, 321] width 787 height 264
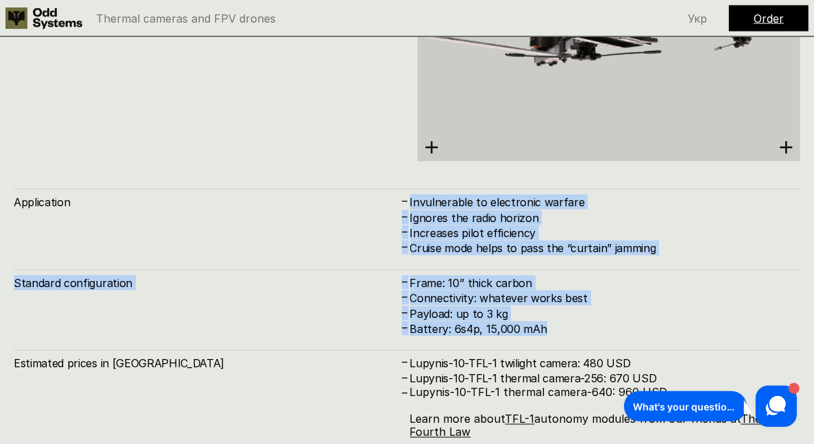
drag, startPoint x: 468, startPoint y: 316, endPoint x: 438, endPoint y: 164, distance: 154.4
click at [438, 164] on div "Lupynis-10-TFL-1 – Strong ten-inch drone with level 1 autonomy from TFL – 30 km…" at bounding box center [407, 104] width 787 height 698
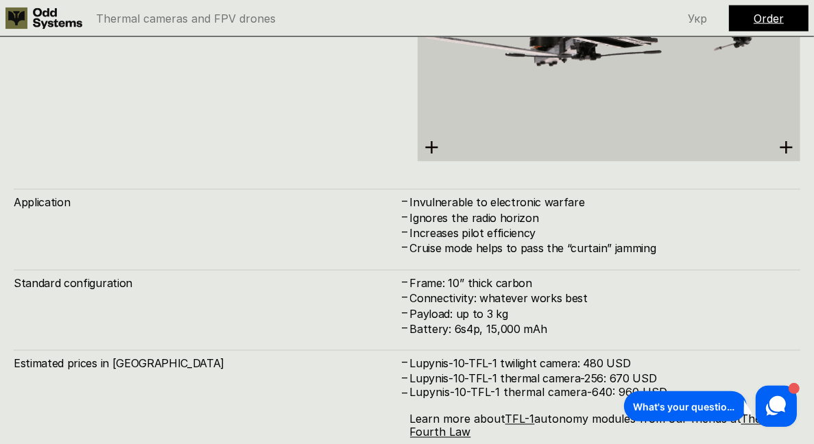
click at [438, 164] on div "Lupynis-10-TFL-1 – Strong ten-inch drone with level 1 autonomy from TFL – 30 km…" at bounding box center [407, 104] width 787 height 698
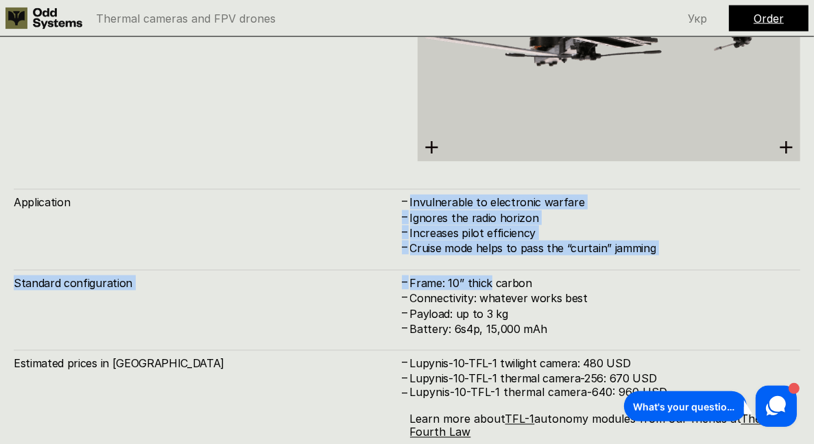
drag, startPoint x: 438, startPoint y: 164, endPoint x: 477, endPoint y: 296, distance: 138.0
click at [477, 296] on div "Lupynis-10-TFL-1 – Strong ten-inch drone with level 1 autonomy from TFL – 30 km…" at bounding box center [407, 104] width 787 height 698
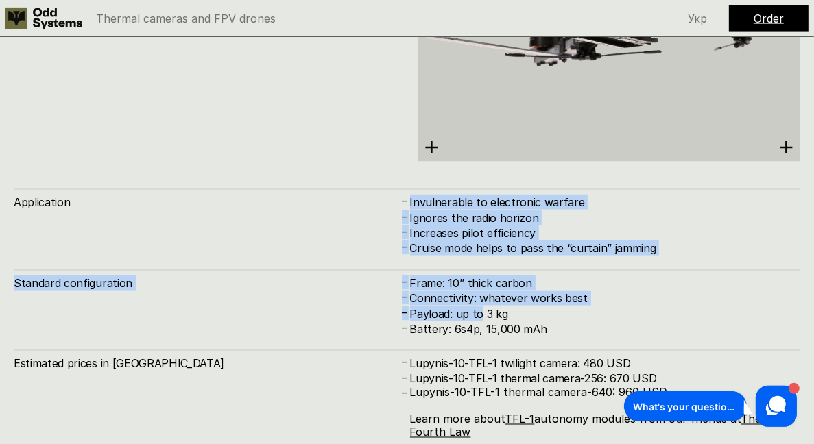
click at [477, 307] on h4 "Payload: up to 3 kg" at bounding box center [598, 314] width 377 height 15
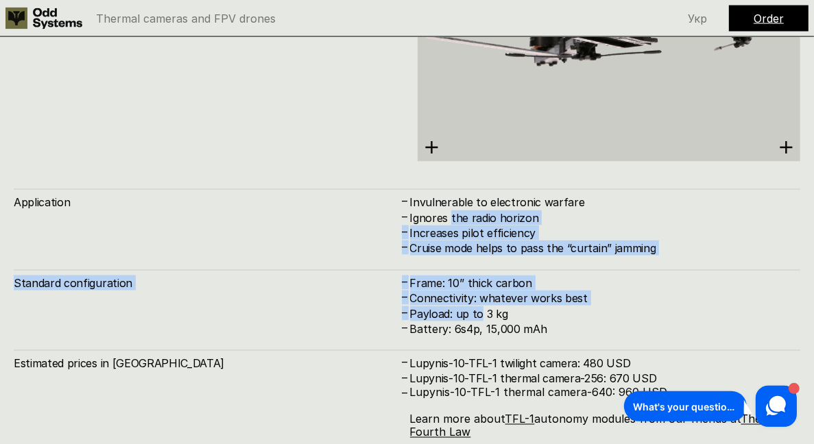
drag, startPoint x: 477, startPoint y: 296, endPoint x: 460, endPoint y: 182, distance: 115.2
click at [460, 307] on div "Payload: up to 3 kg" at bounding box center [598, 314] width 377 height 15
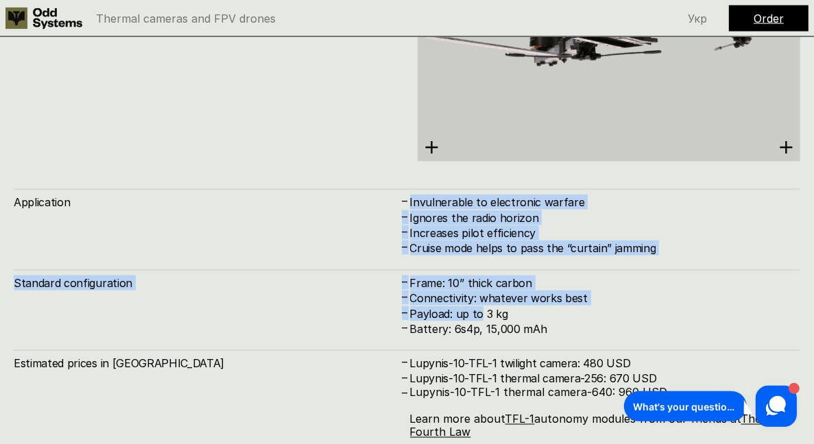
click at [460, 195] on h4 "Invulnerable to electronic warfare" at bounding box center [598, 202] width 377 height 15
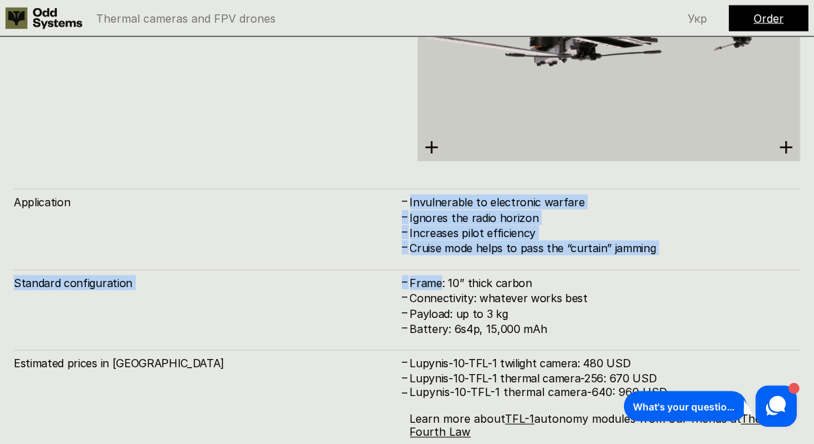
drag, startPoint x: 460, startPoint y: 182, endPoint x: 490, endPoint y: 294, distance: 115.0
click at [490, 210] on div "Invulnerable to electronic warfare" at bounding box center [598, 202] width 377 height 15
click at [490, 307] on h4 "Payload: up to 3 kg" at bounding box center [598, 314] width 377 height 15
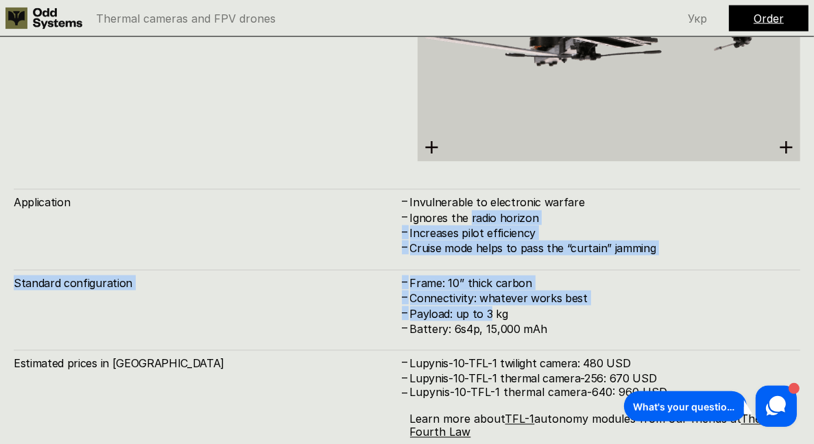
drag, startPoint x: 490, startPoint y: 294, endPoint x: 482, endPoint y: 171, distance: 122.4
click at [482, 307] on div "Payload: up to 3 kg" at bounding box center [598, 314] width 377 height 15
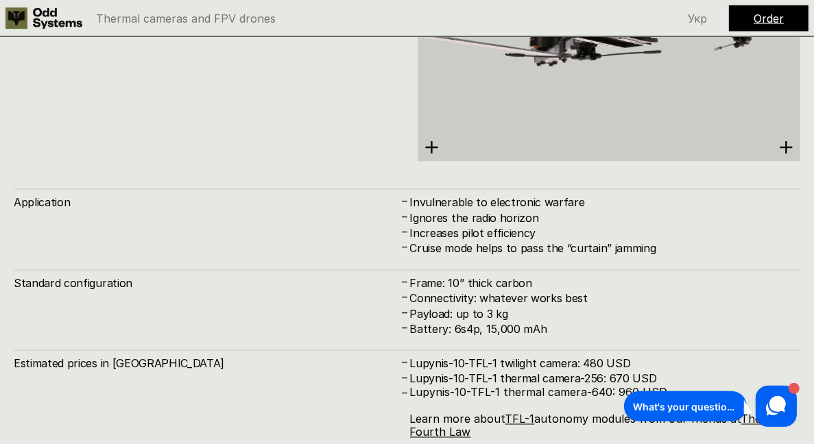
click at [482, 189] on div "Application – Invulnerable to electronic warfare – Ignores the radio horizon – …" at bounding box center [407, 222] width 787 height 67
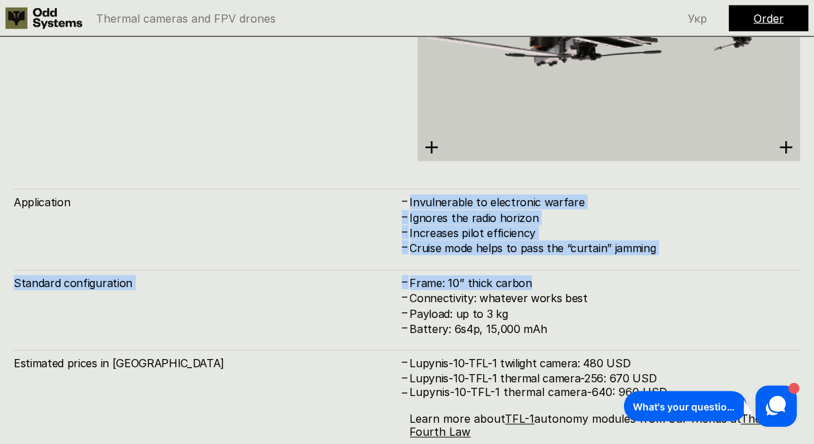
drag, startPoint x: 482, startPoint y: 171, endPoint x: 506, endPoint y: 298, distance: 129.3
click at [506, 298] on div "Application – Invulnerable to electronic warfare – Ignores the radio horizon – …" at bounding box center [407, 321] width 787 height 264
click at [506, 307] on h4 "Payload: up to 3 kg" at bounding box center [598, 314] width 377 height 15
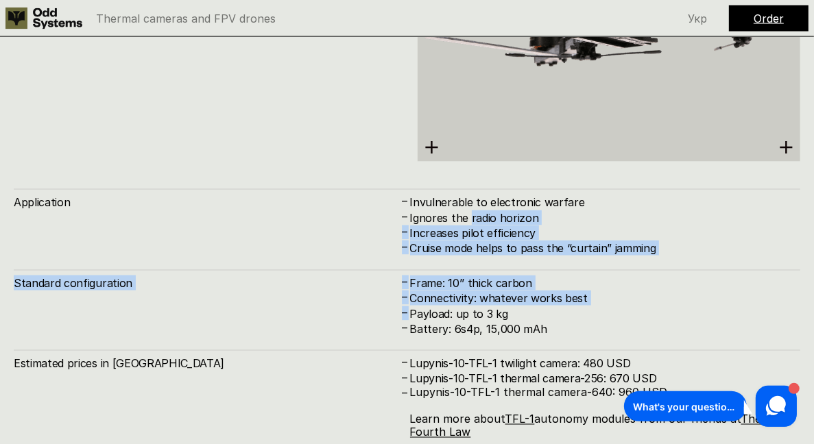
drag, startPoint x: 506, startPoint y: 298, endPoint x: 492, endPoint y: 178, distance: 120.9
click at [492, 307] on div "Payload: up to 3 kg" at bounding box center [598, 314] width 377 height 15
click at [492, 195] on h4 "Invulnerable to electronic warfare" at bounding box center [598, 202] width 377 height 15
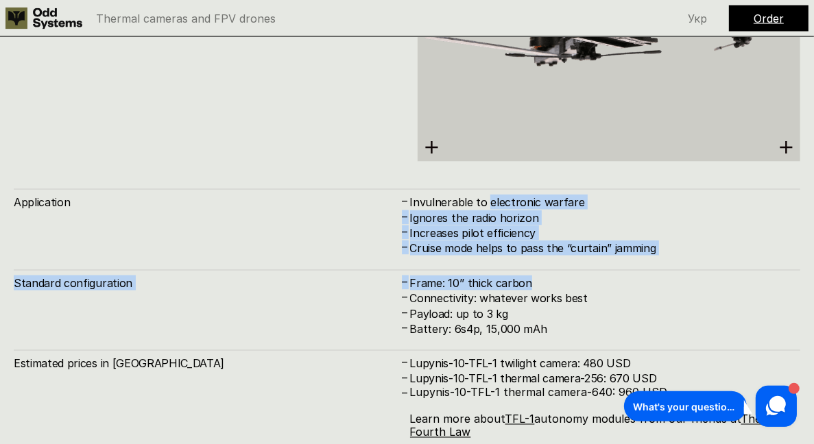
drag, startPoint x: 492, startPoint y: 178, endPoint x: 512, endPoint y: 274, distance: 97.5
click at [512, 210] on div "Invulnerable to electronic warfare" at bounding box center [598, 202] width 377 height 15
click at [512, 291] on h4 "Connectivity: whatever works best" at bounding box center [598, 298] width 377 height 15
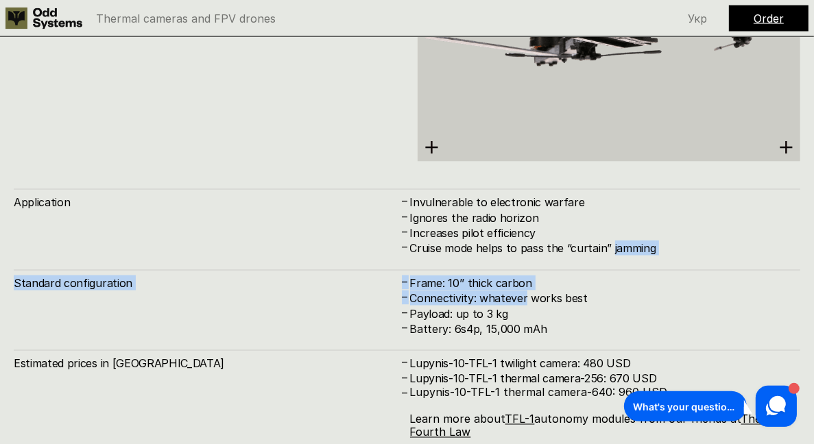
drag, startPoint x: 512, startPoint y: 274, endPoint x: 493, endPoint y: 176, distance: 100.1
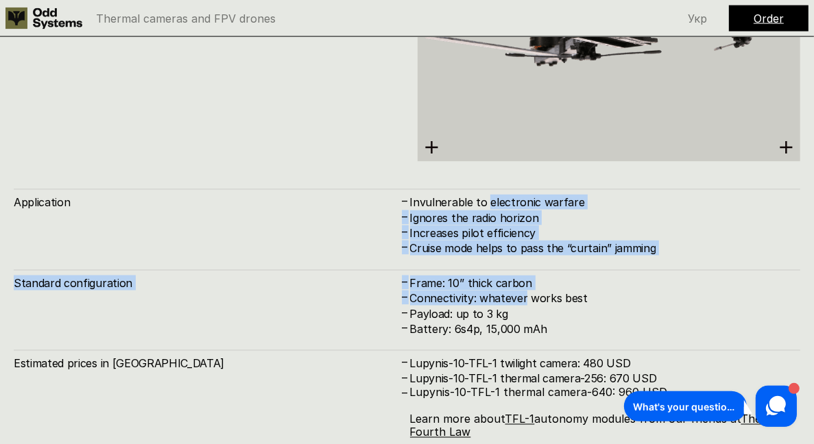
click at [493, 291] on div "Connectivity: whatever works best" at bounding box center [598, 298] width 377 height 15
click at [493, 195] on h4 "Invulnerable to electronic warfare" at bounding box center [598, 202] width 377 height 15
drag, startPoint x: 493, startPoint y: 176, endPoint x: 505, endPoint y: 267, distance: 92.1
click at [505, 210] on div "Invulnerable to electronic warfare" at bounding box center [598, 202] width 377 height 15
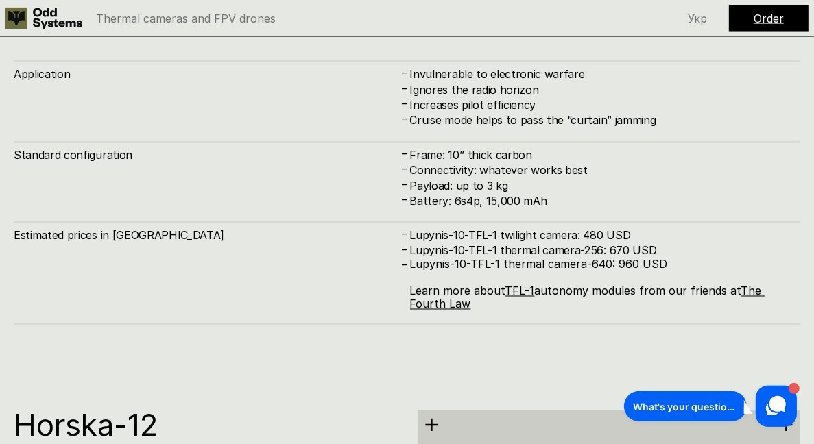
click at [497, 244] on h4 "Lupynis-10-TFL-1 thermal camera-256: 670 USD" at bounding box center [598, 251] width 377 height 15
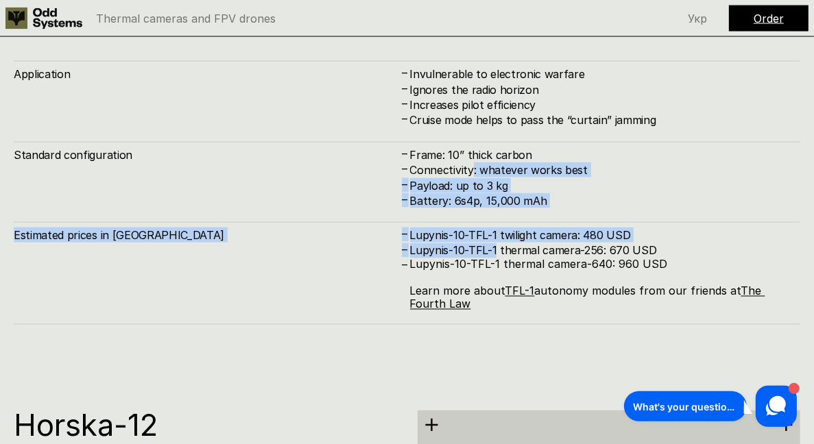
drag, startPoint x: 497, startPoint y: 233, endPoint x: 462, endPoint y: 111, distance: 127.2
click at [462, 244] on div "Lupynis-10-TFL-1 thermal camera-256: 670 USD" at bounding box center [598, 251] width 377 height 15
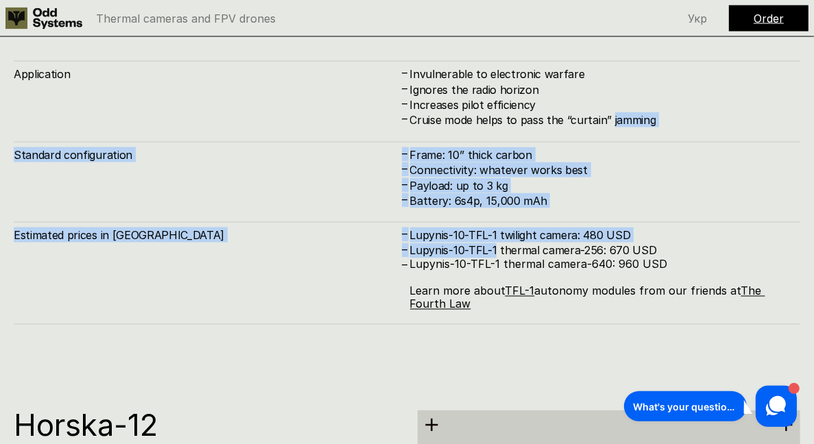
click at [462, 111] on div "Application – Invulnerable to electronic warfare – Ignores the radio horizon – …" at bounding box center [407, 193] width 787 height 264
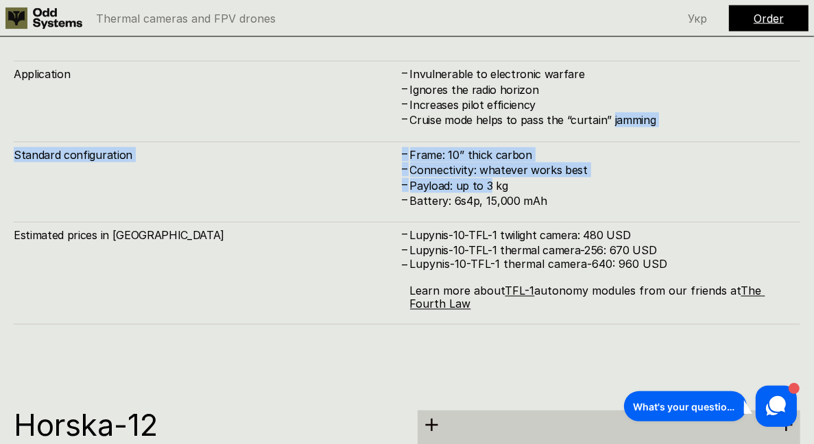
drag, startPoint x: 462, startPoint y: 111, endPoint x: 488, endPoint y: 193, distance: 85.7
click at [488, 193] on div "Application – Invulnerable to electronic warfare – Ignores the radio horizon – …" at bounding box center [407, 193] width 787 height 264
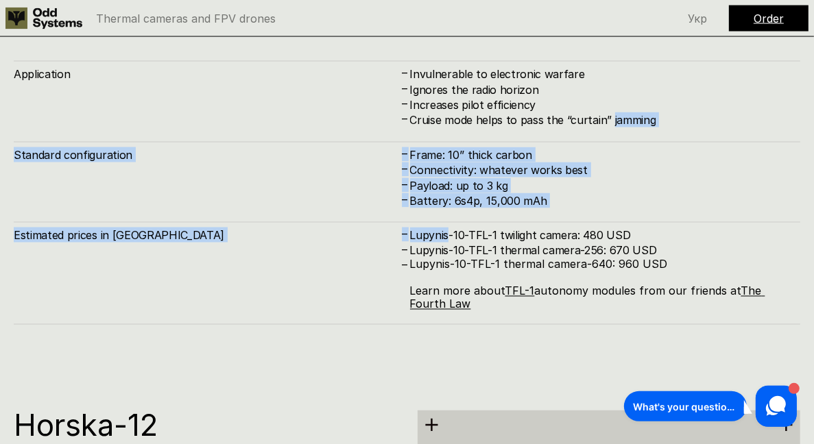
click at [488, 193] on div "Application – Invulnerable to electronic warfare – Ignores the radio horizon – …" at bounding box center [407, 193] width 787 height 264
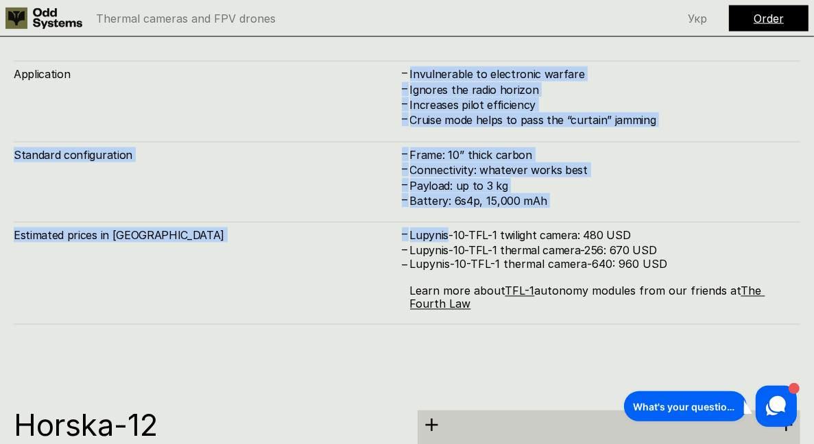
drag, startPoint x: 488, startPoint y: 193, endPoint x: 453, endPoint y: 48, distance: 148.9
click at [453, 61] on div "Application – Invulnerable to electronic warfare – Ignores the radio horizon – …" at bounding box center [407, 193] width 787 height 264
click at [453, 67] on h4 "Invulnerable to electronic warfare" at bounding box center [598, 74] width 377 height 15
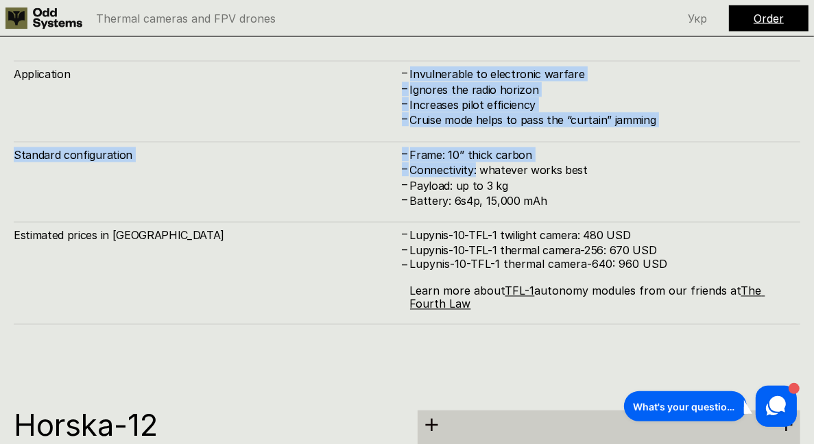
drag, startPoint x: 453, startPoint y: 48, endPoint x: 477, endPoint y: 165, distance: 119.2
click at [477, 82] on div "Invulnerable to electronic warfare" at bounding box center [598, 74] width 377 height 15
click at [477, 178] on h4 "Payload: up to 3 kg" at bounding box center [598, 185] width 377 height 15
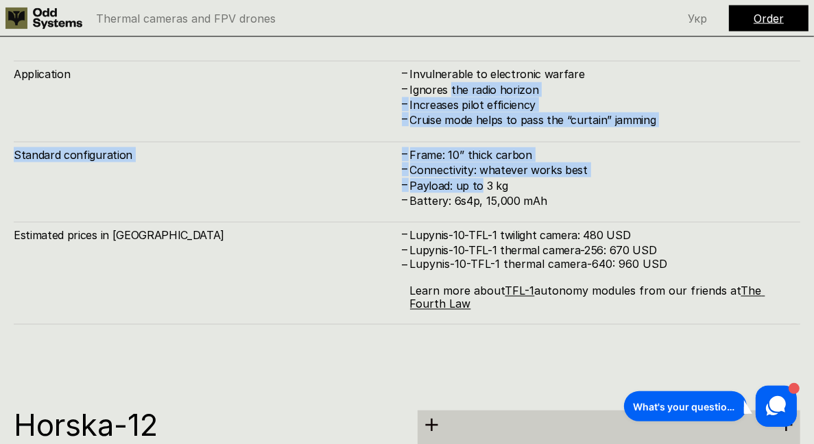
drag, startPoint x: 477, startPoint y: 165, endPoint x: 458, endPoint y: 70, distance: 96.6
click at [458, 178] on div "Payload: up to 3 kg" at bounding box center [598, 185] width 377 height 15
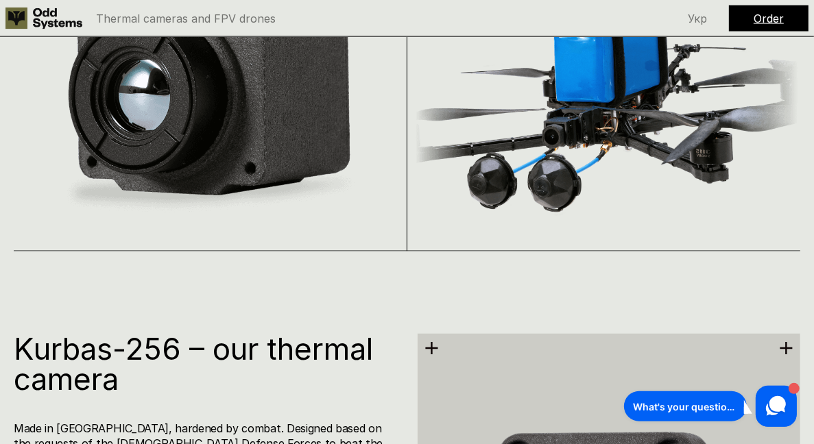
scroll to position [1292, 0]
